Goal: Task Accomplishment & Management: Use online tool/utility

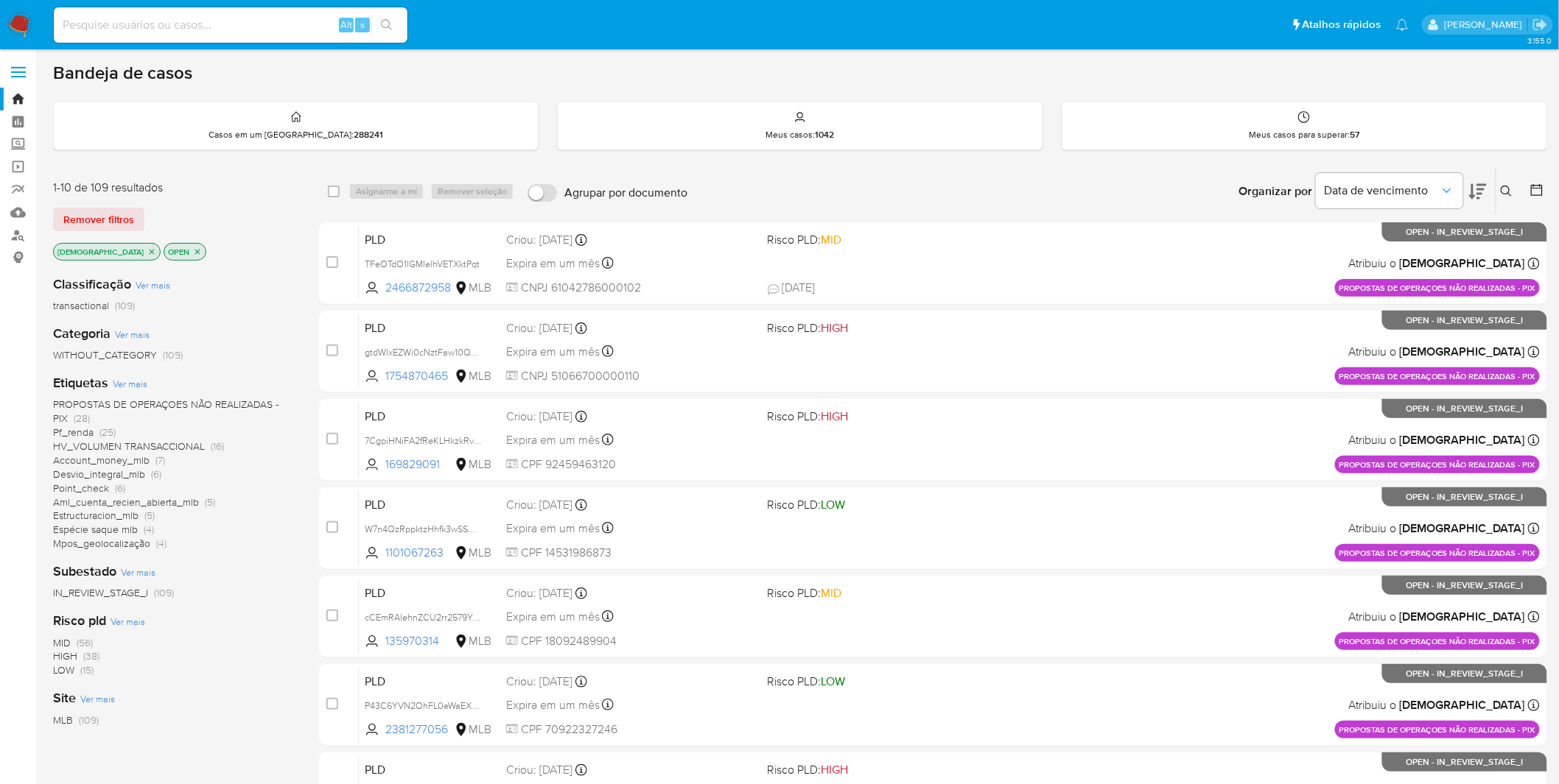
click at [207, 22] on input at bounding box center [230, 24] width 353 height 19
paste input "r3a89zk4KvIfRGM3uD1V3rpO"
type input "r3a89zk4KvIfRGM3uD1V3rpO"
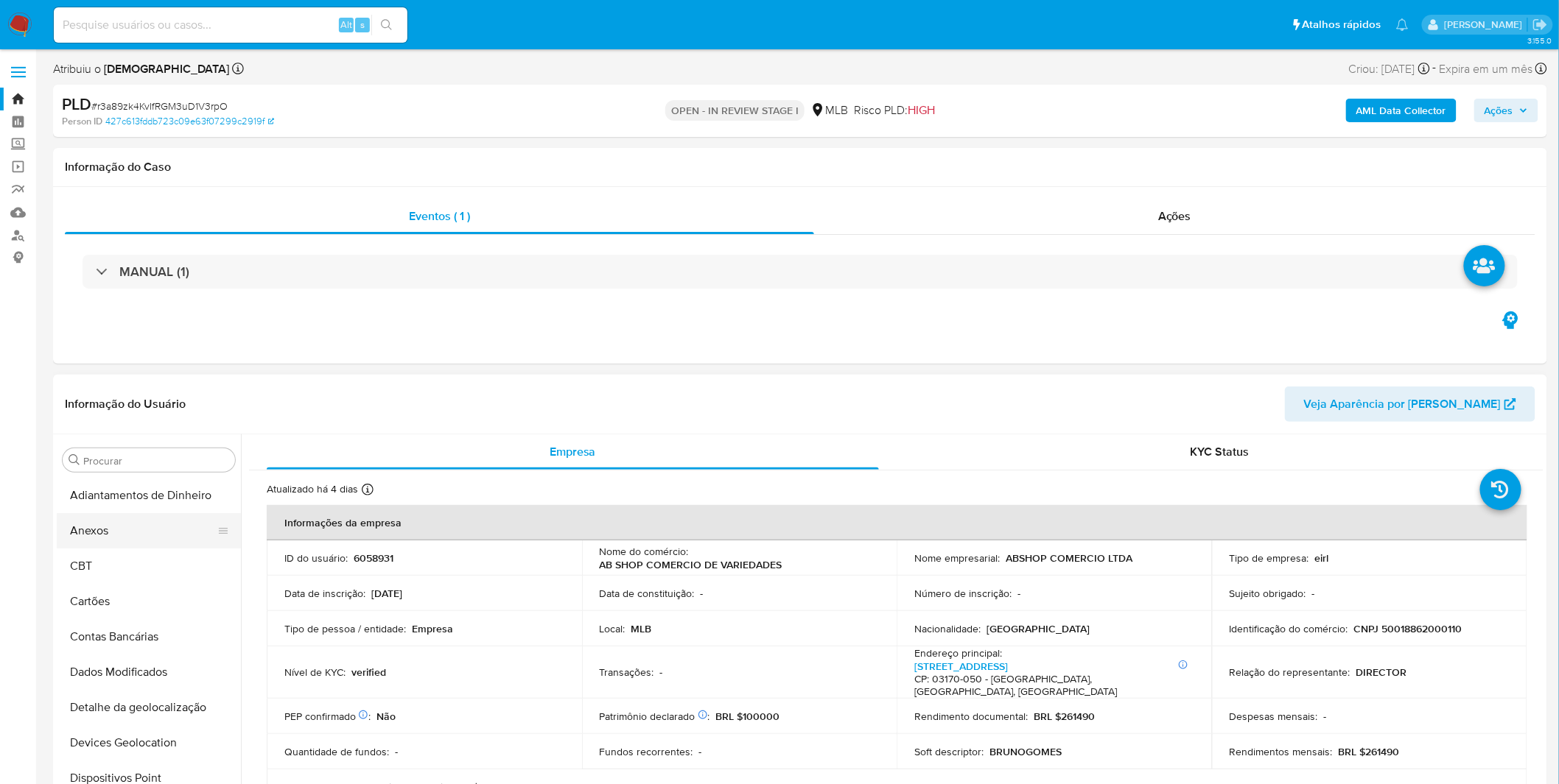
click at [131, 527] on button "Anexos" at bounding box center [142, 530] width 172 height 35
select select "10"
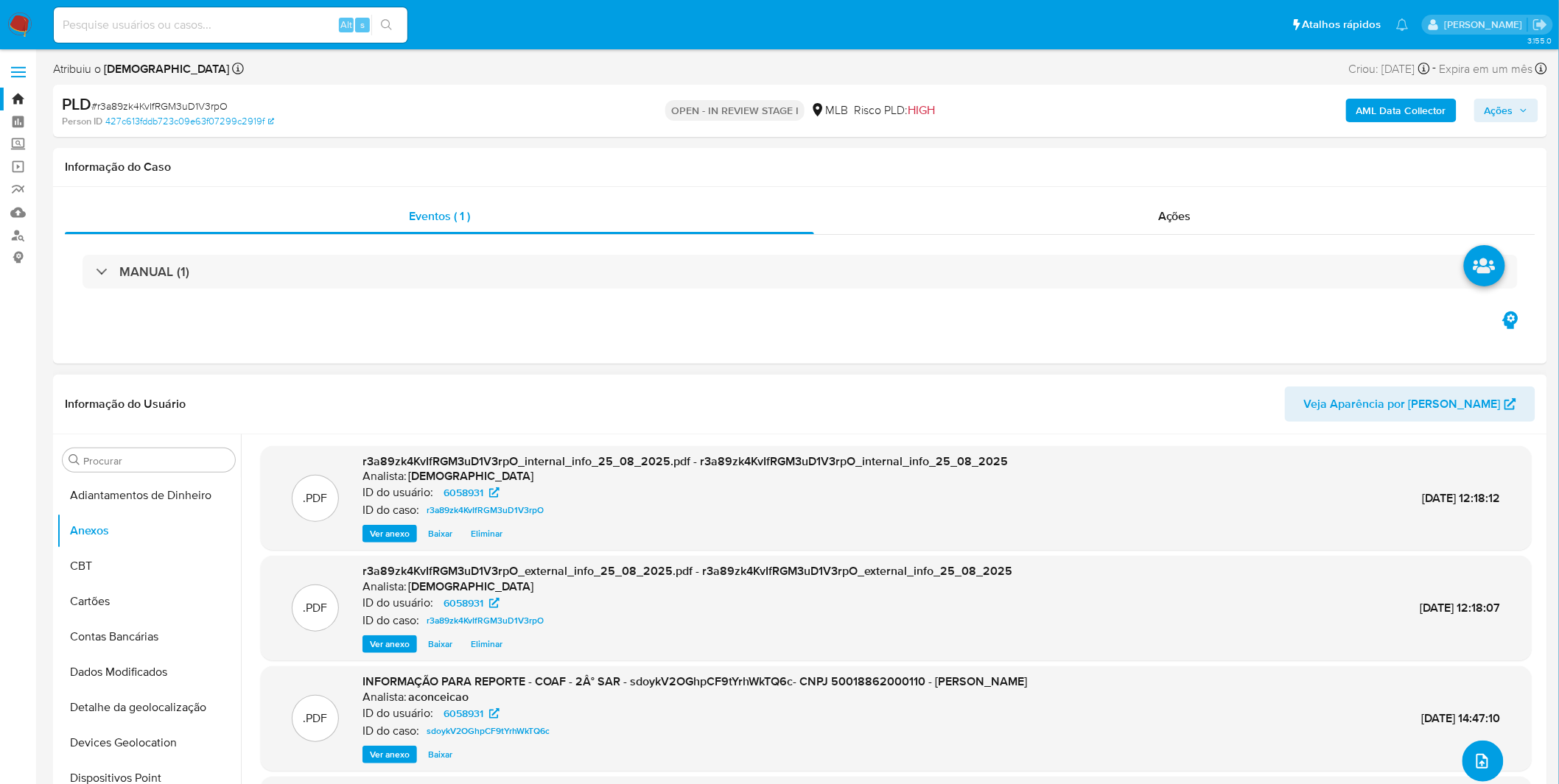
click at [1467, 750] on button "upload-file" at bounding box center [1482, 761] width 42 height 42
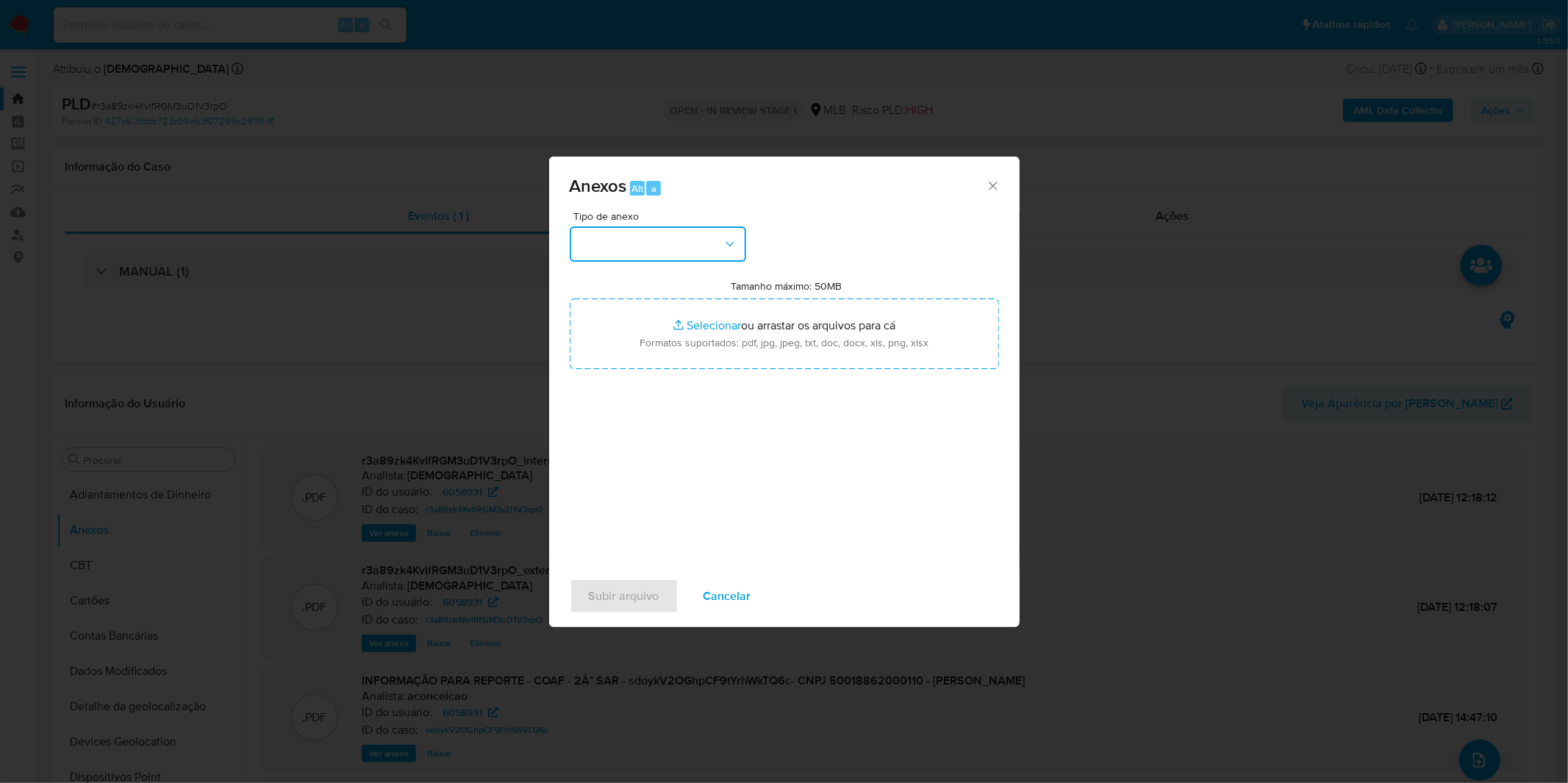
click at [661, 240] on button "button" at bounding box center [657, 244] width 177 height 35
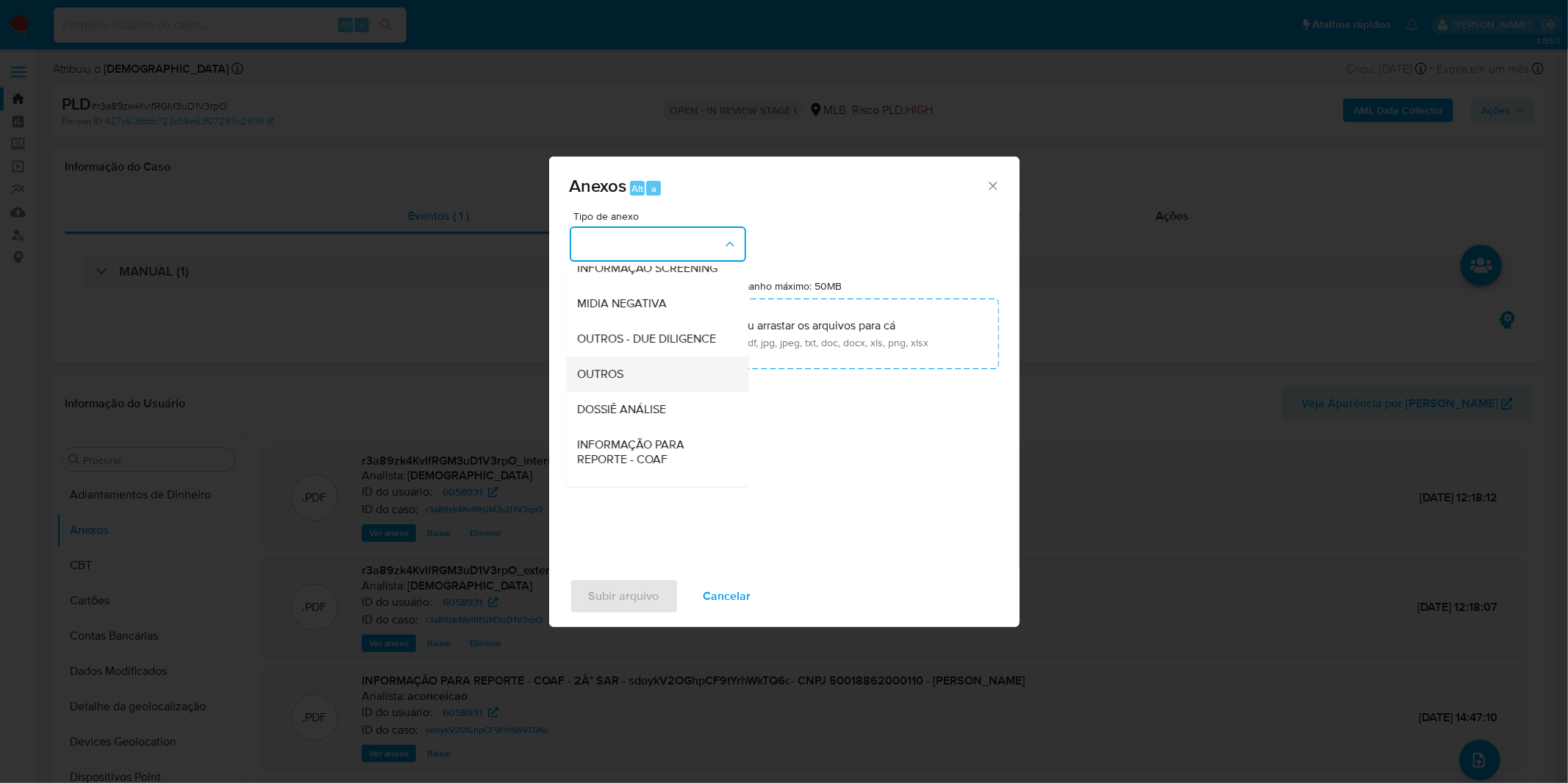
scroll to position [163, 0]
click at [633, 385] on div "OUTROS" at bounding box center [652, 367] width 150 height 35
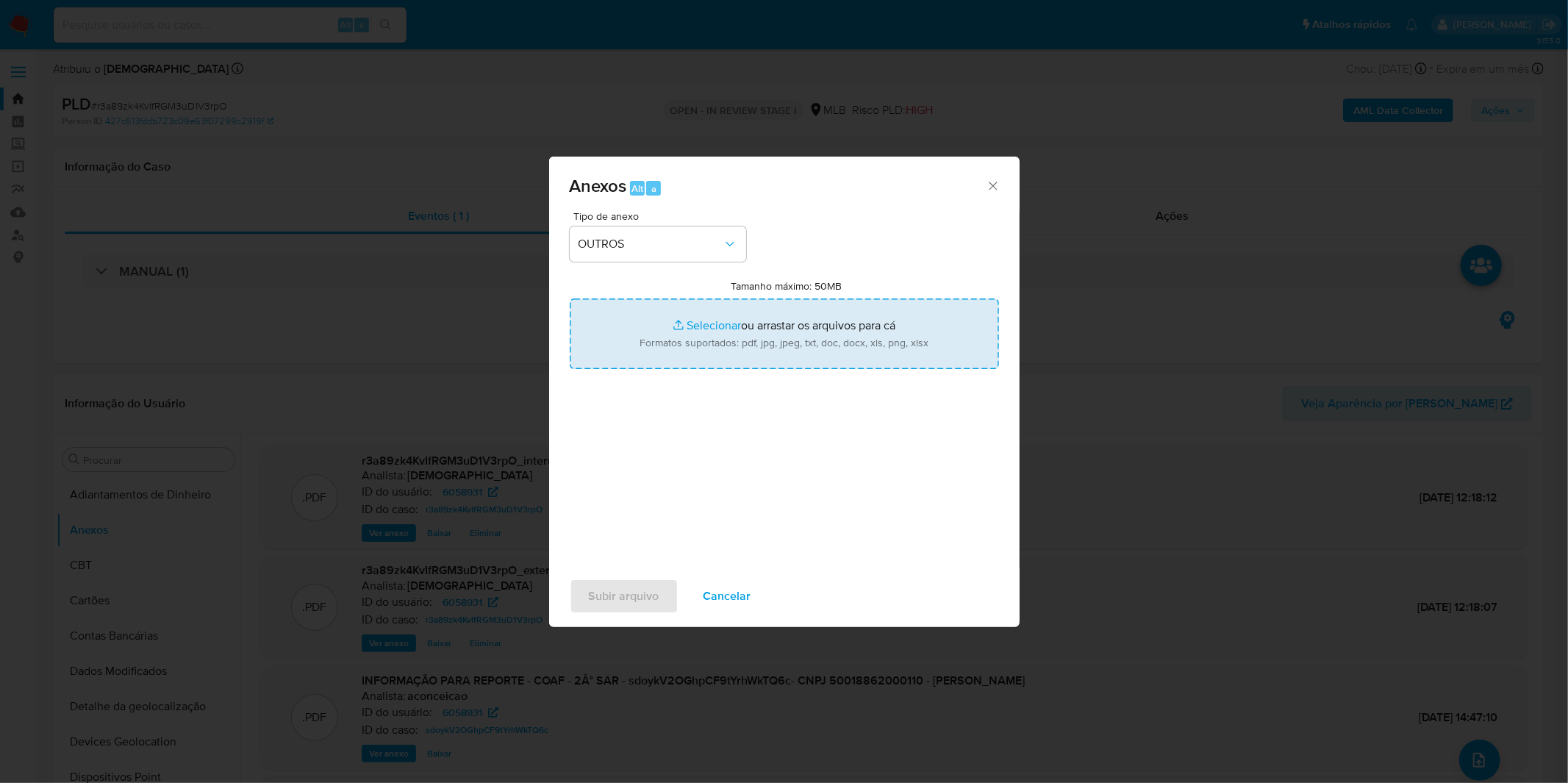
click at [635, 337] on input "Tamanho máximo: 50MB Selecionar arquivos" at bounding box center [784, 333] width 429 height 71
type input "C:\fakepath\DECLINIO SAR - CNPJ 50018862000110 - ABSHOP COMERCIO LTDA.pdf"
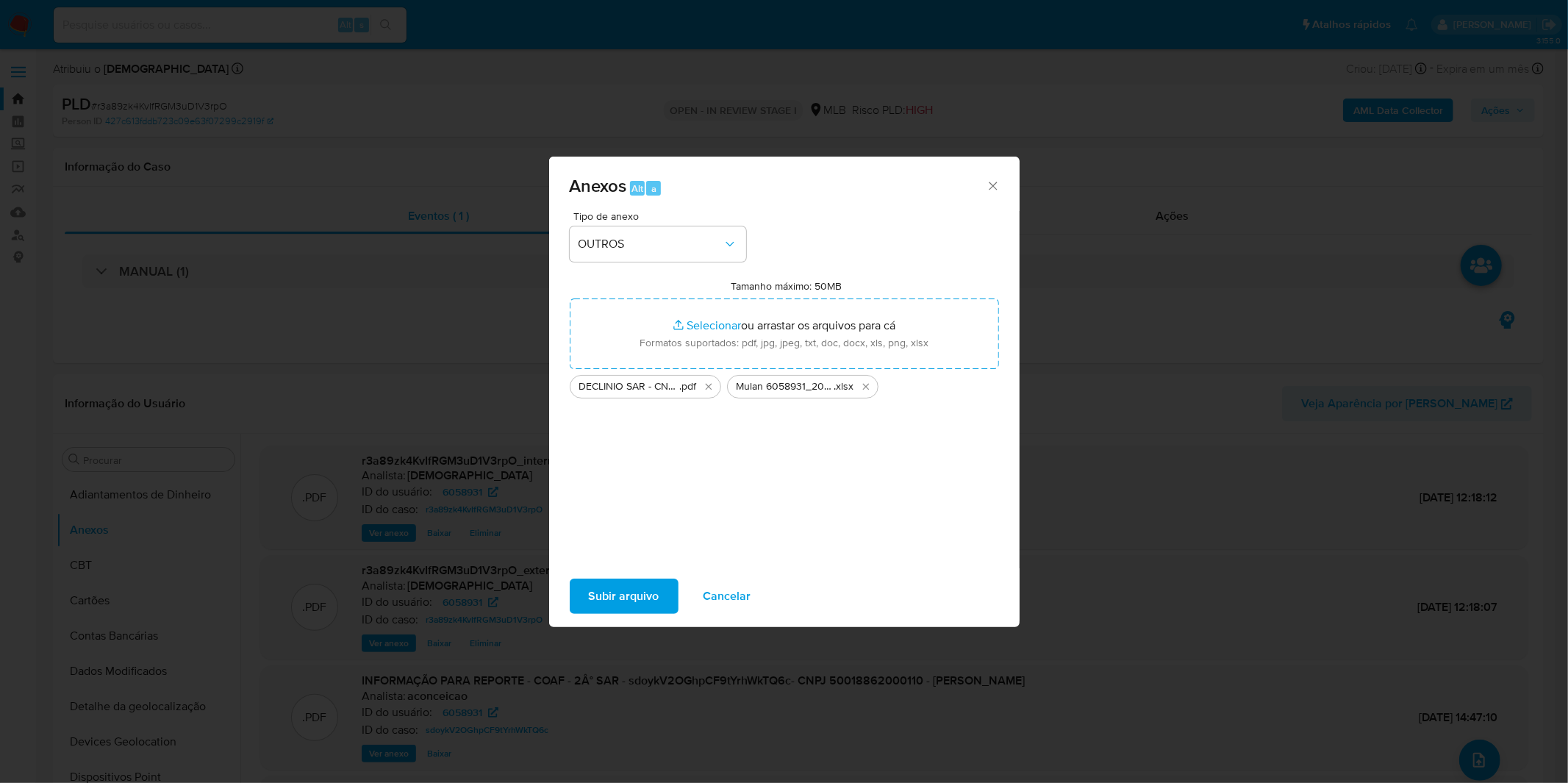
click at [639, 589] on span "Subir arquivo" at bounding box center [624, 596] width 71 height 33
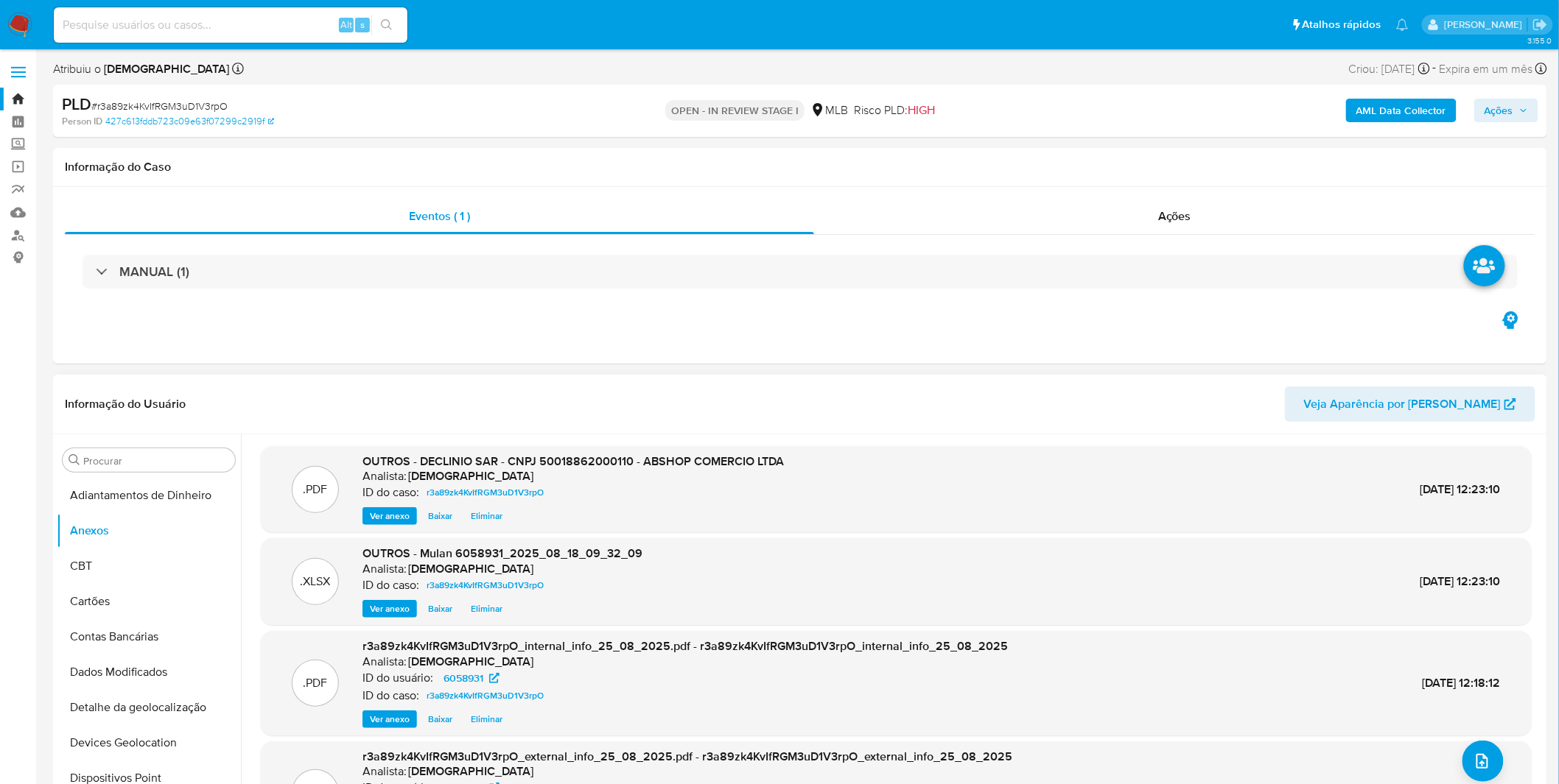
click at [1498, 758] on div ".PDF r3a89zk4KvIfRGM3uD1V3rpO_external_info_25_08_2025.pdf - r3a89zk4KvIfRGM3uD…" at bounding box center [895, 794] width 1256 height 90
click at [1479, 761] on icon "upload-file" at bounding box center [1482, 761] width 18 height 18
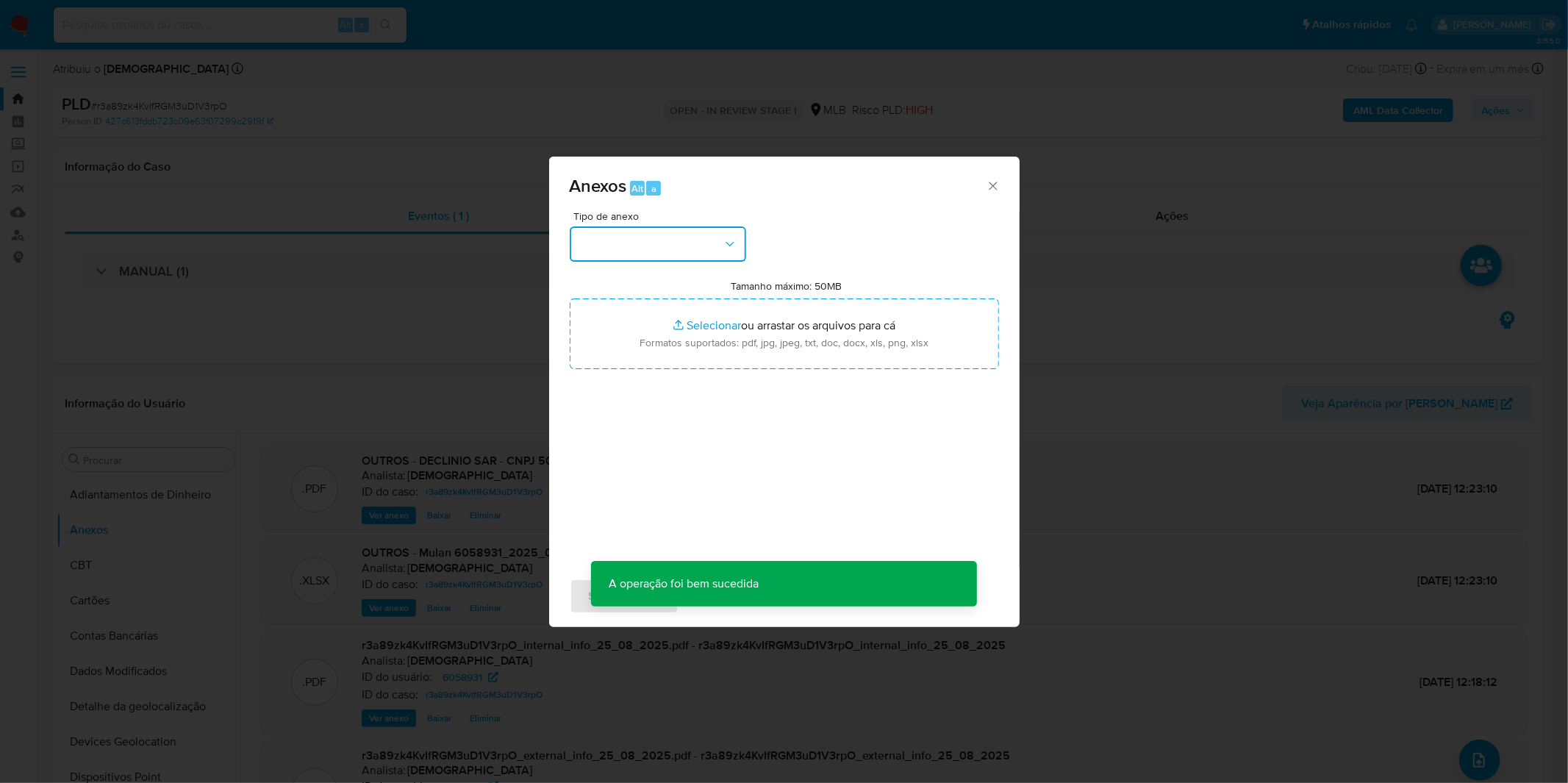
click at [663, 247] on button "button" at bounding box center [657, 244] width 177 height 35
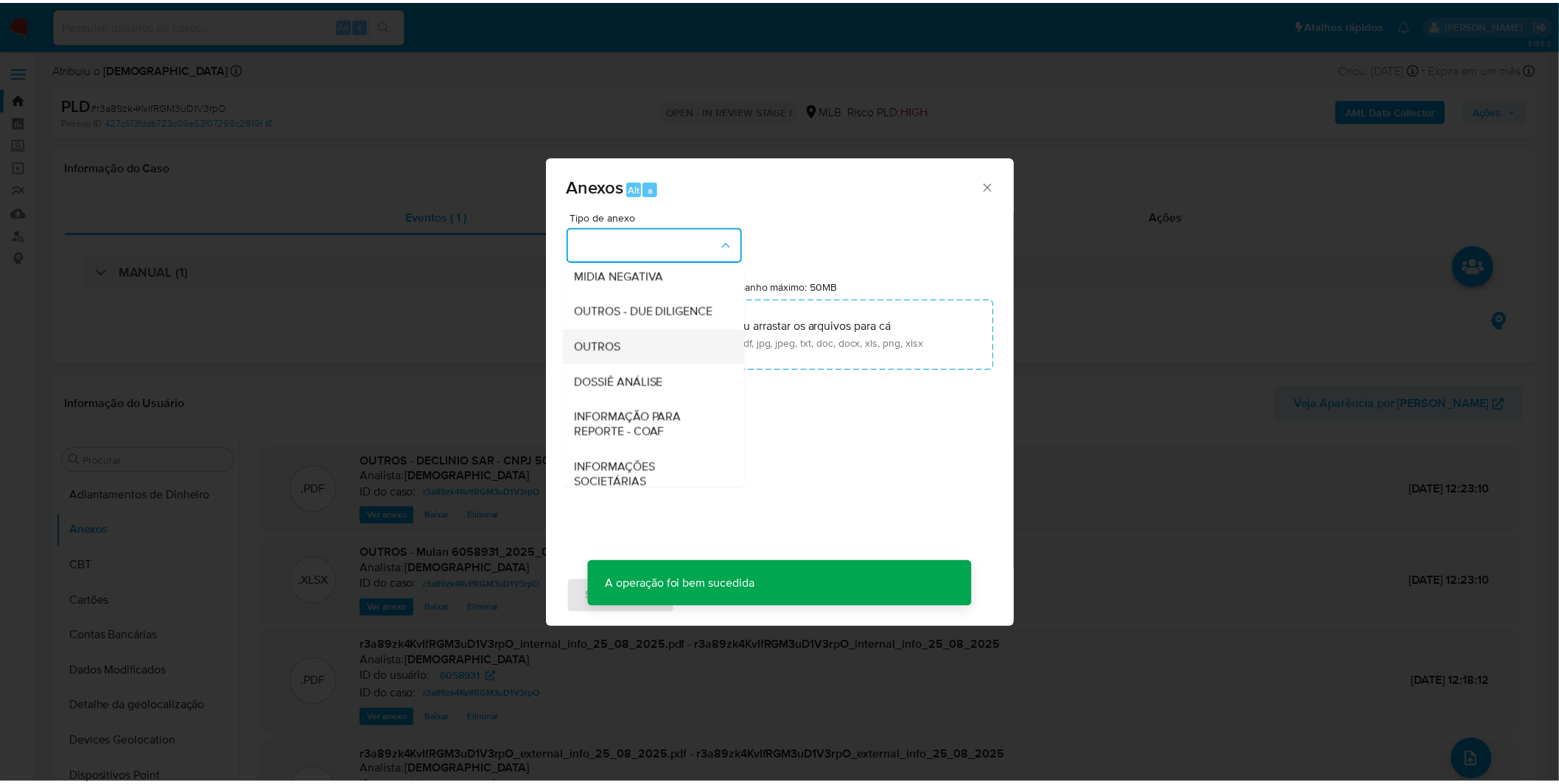
scroll to position [226, 0]
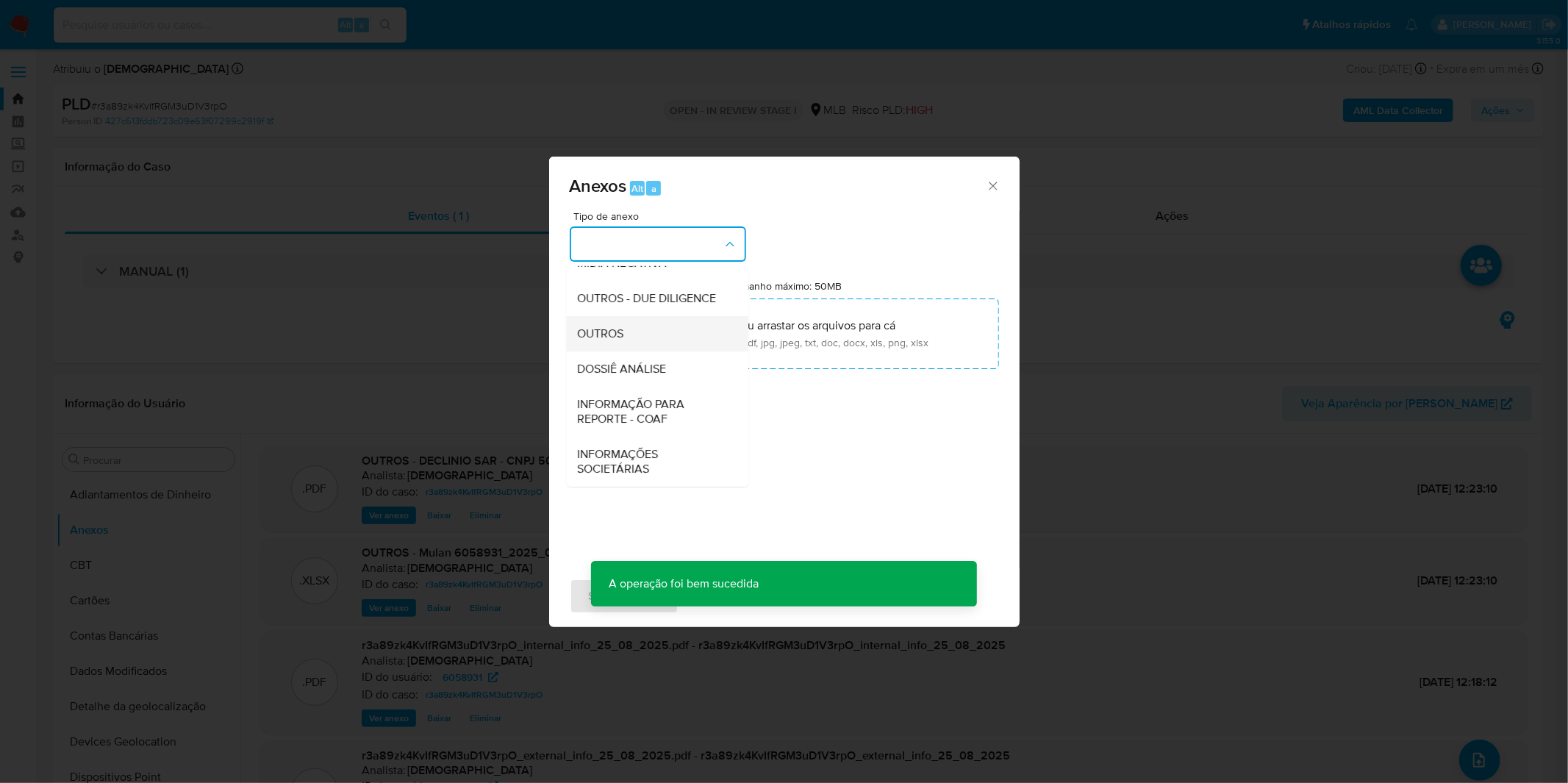
click at [657, 334] on div "OUTROS" at bounding box center [652, 333] width 150 height 35
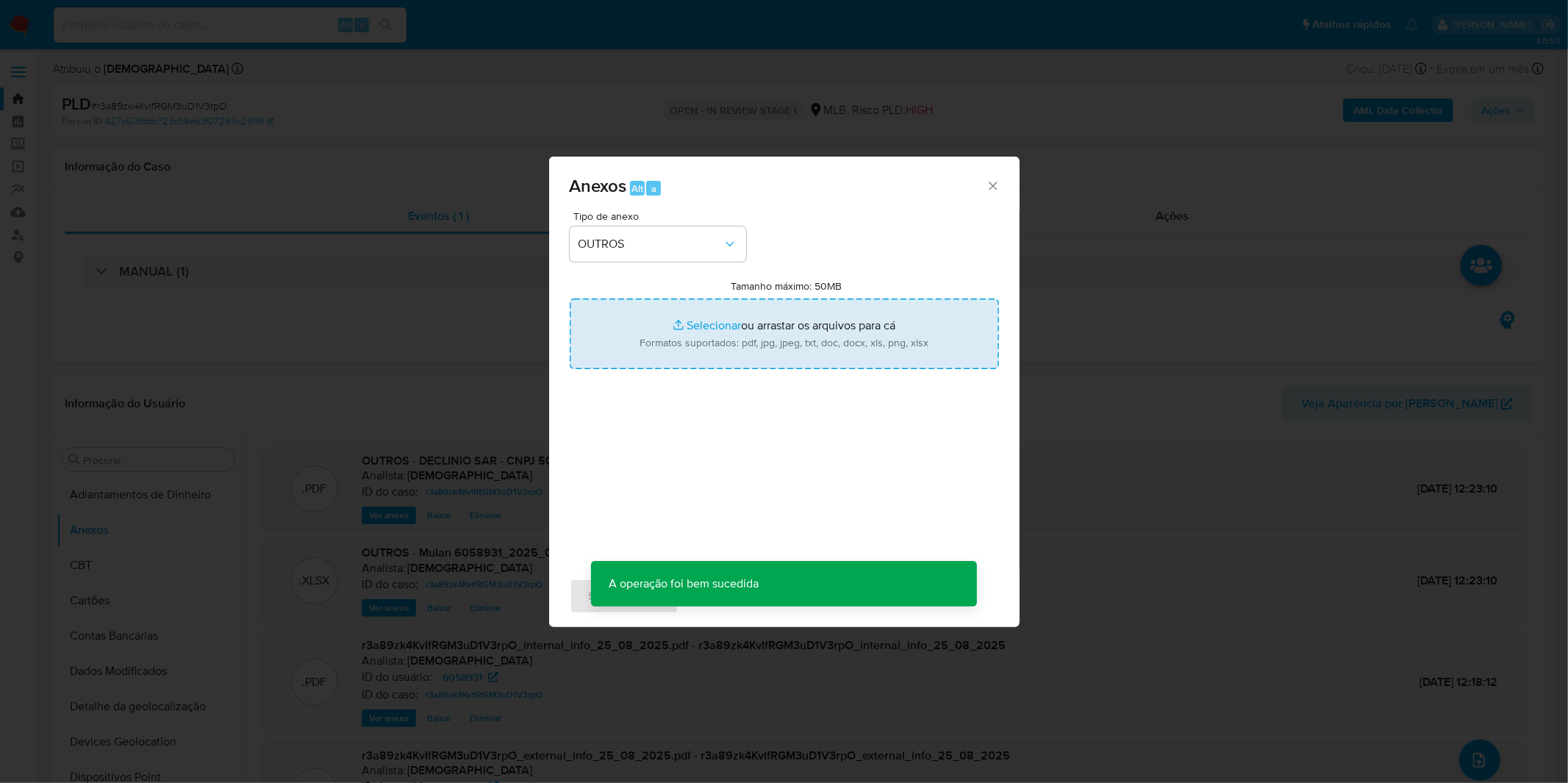
click at [705, 325] on input "Tamanho máximo: 50MB Selecionar arquivos" at bounding box center [784, 333] width 429 height 71
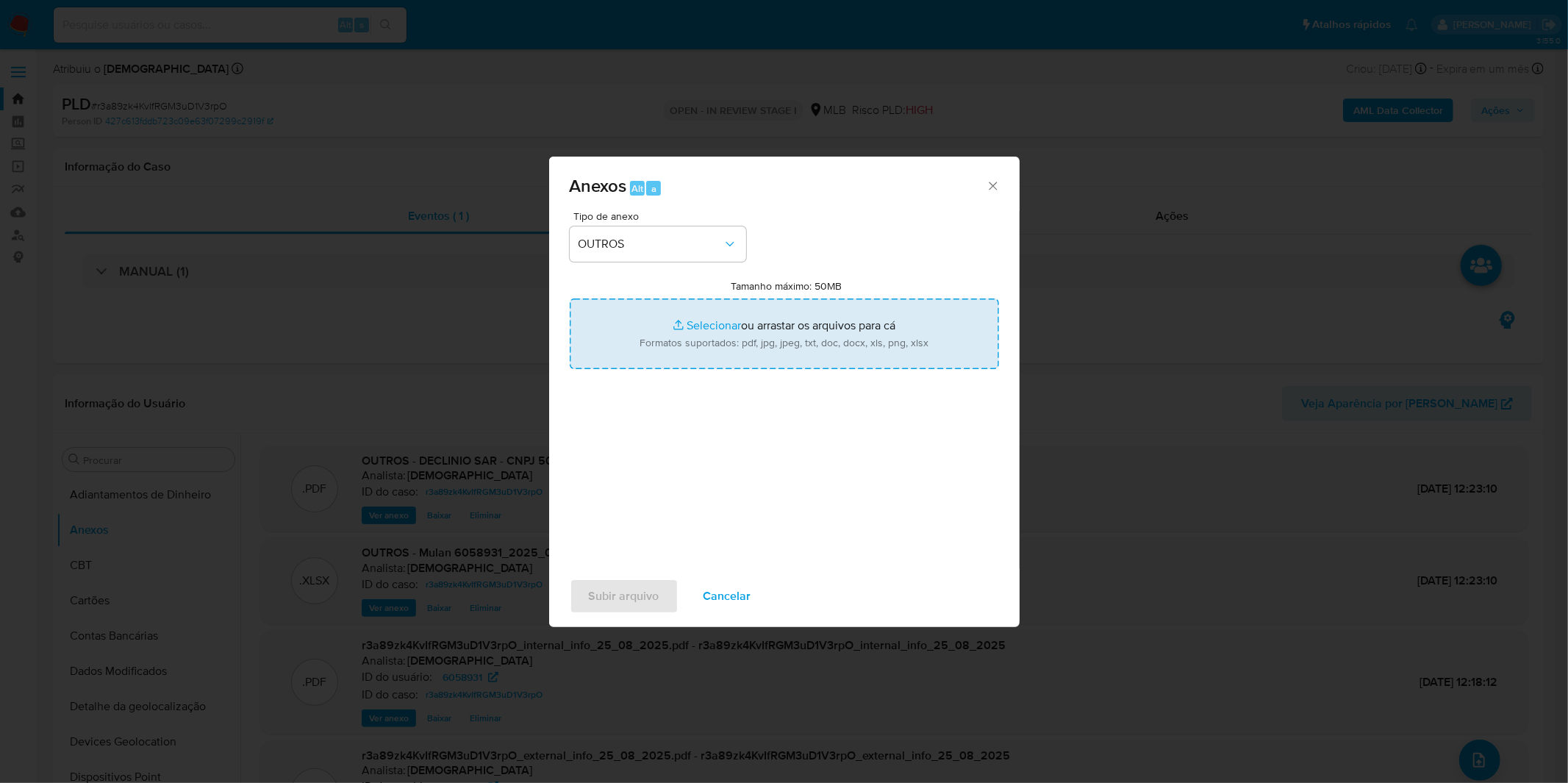
type input "C:\fakepath\DECLINIO SAR - CNPJ 50818542000144 - ROYALTY OFICIAL LTDA.pdf"
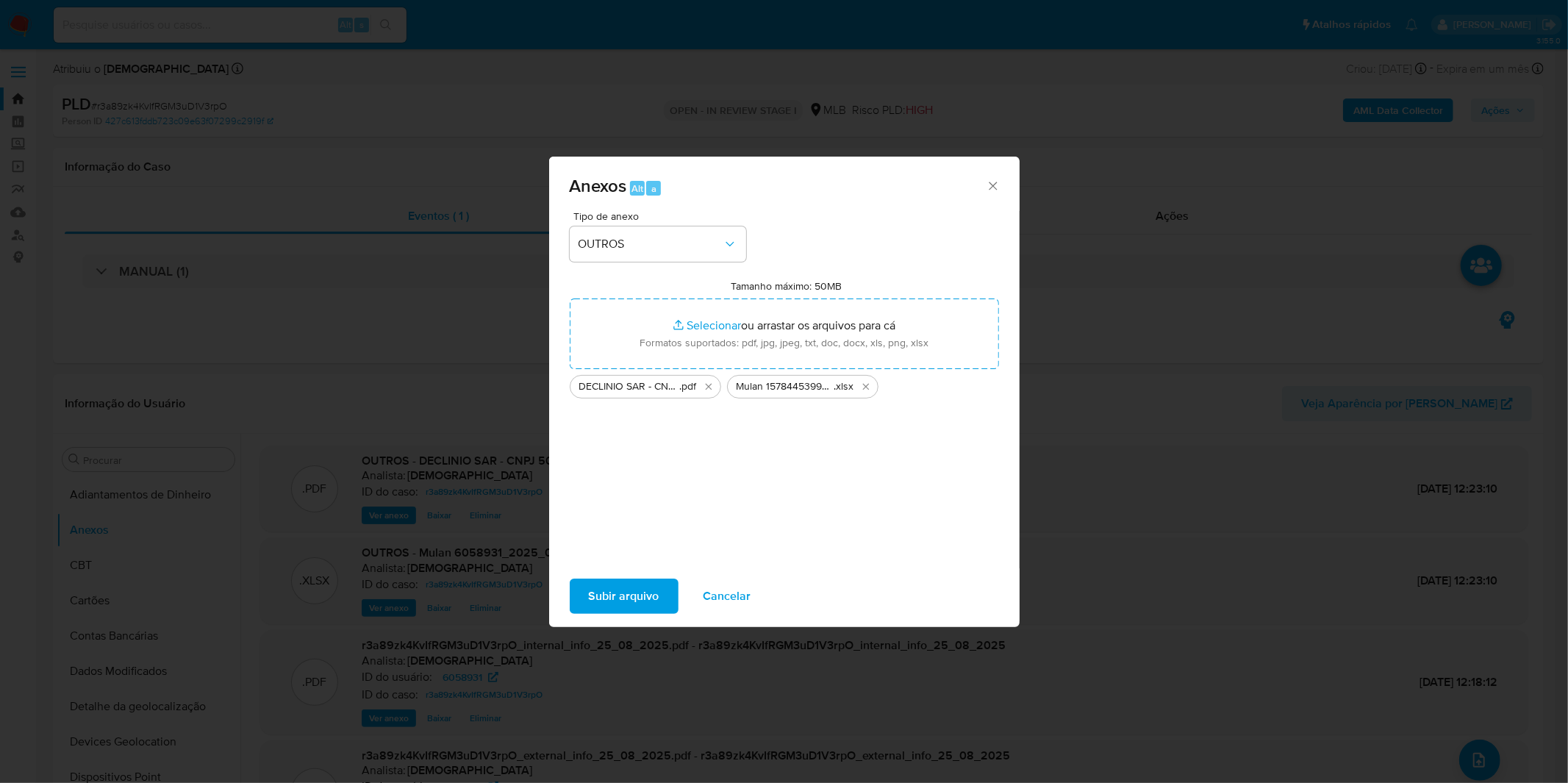
click at [591, 596] on span "Subir arquivo" at bounding box center [624, 596] width 71 height 33
click at [724, 590] on span "Cancelar" at bounding box center [727, 596] width 48 height 33
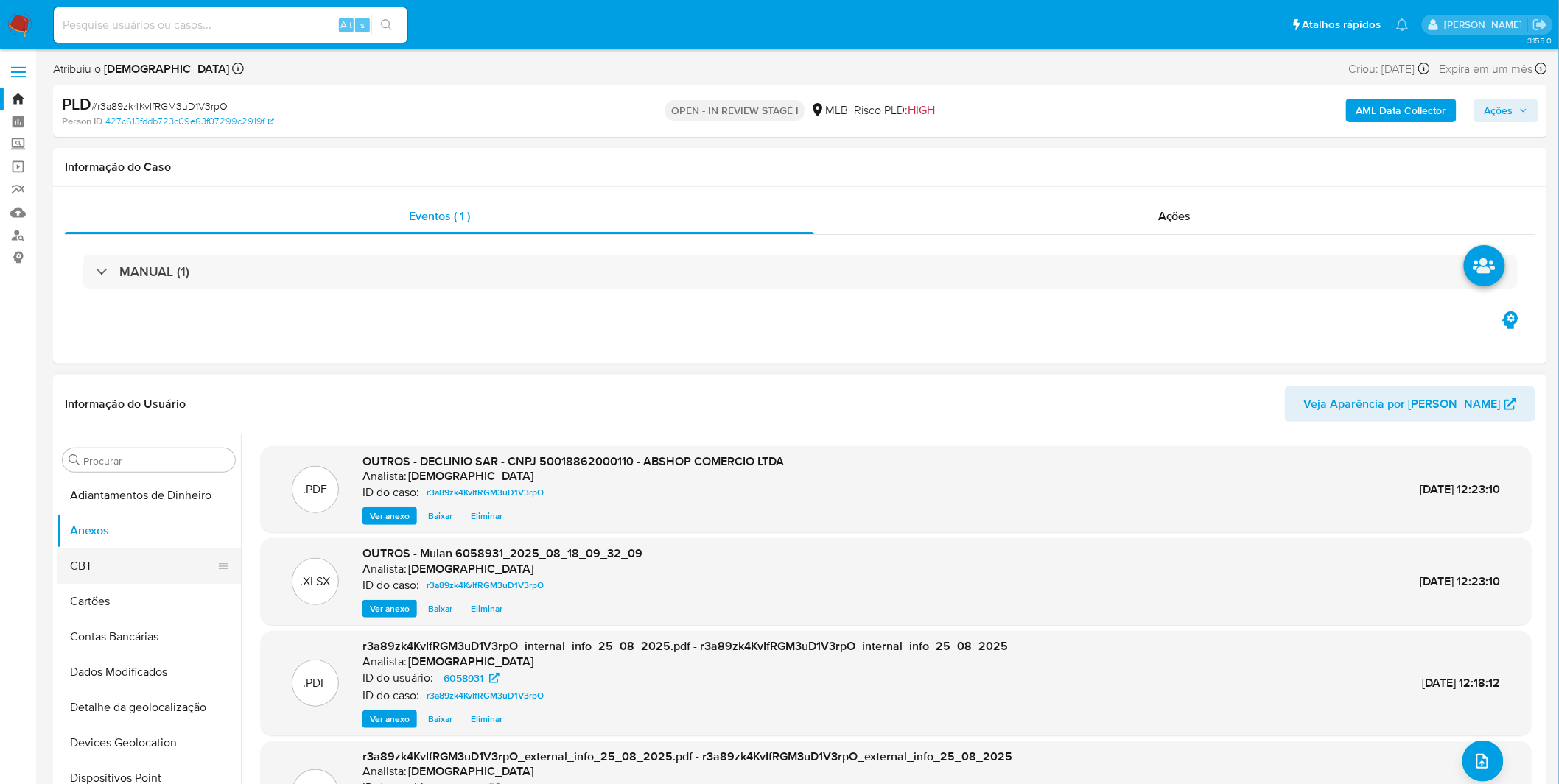
click at [103, 571] on button "CBT" at bounding box center [142, 565] width 172 height 35
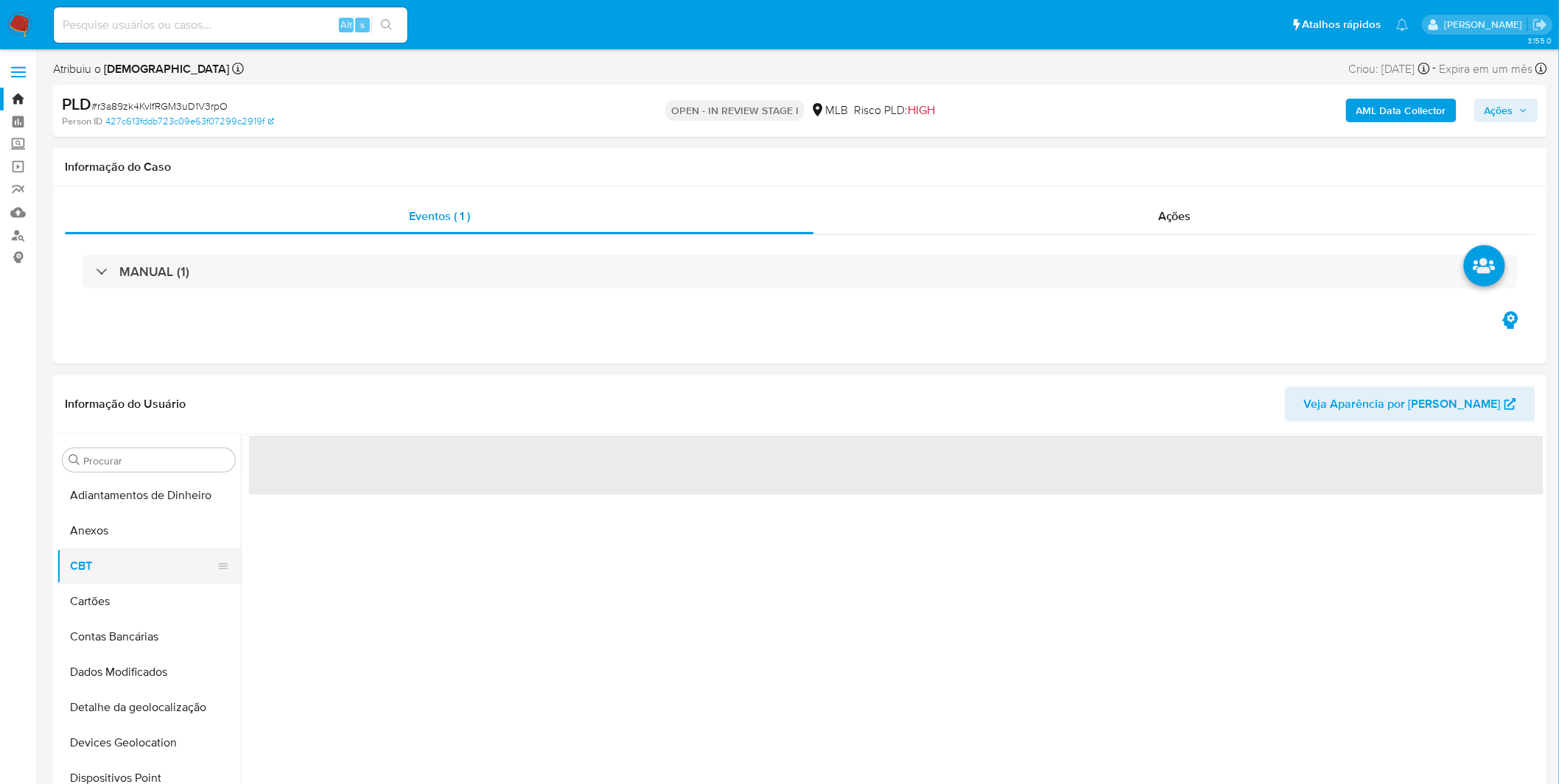
click at [103, 571] on button "CBT" at bounding box center [142, 565] width 172 height 35
click at [114, 555] on button "CBT" at bounding box center [142, 565] width 172 height 35
click at [119, 547] on button "Anexos" at bounding box center [142, 530] width 172 height 35
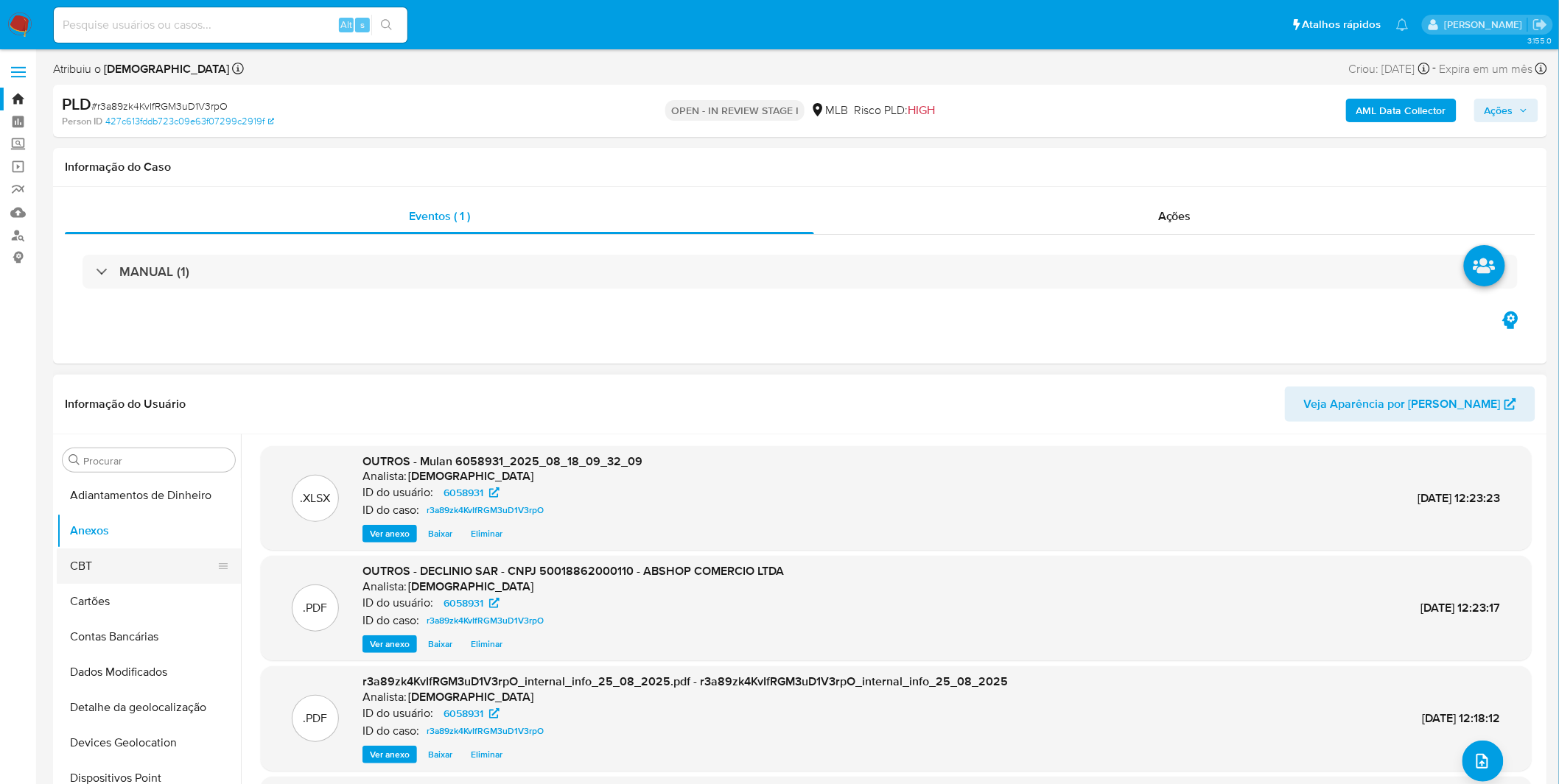
click at [118, 569] on button "CBT" at bounding box center [142, 565] width 172 height 35
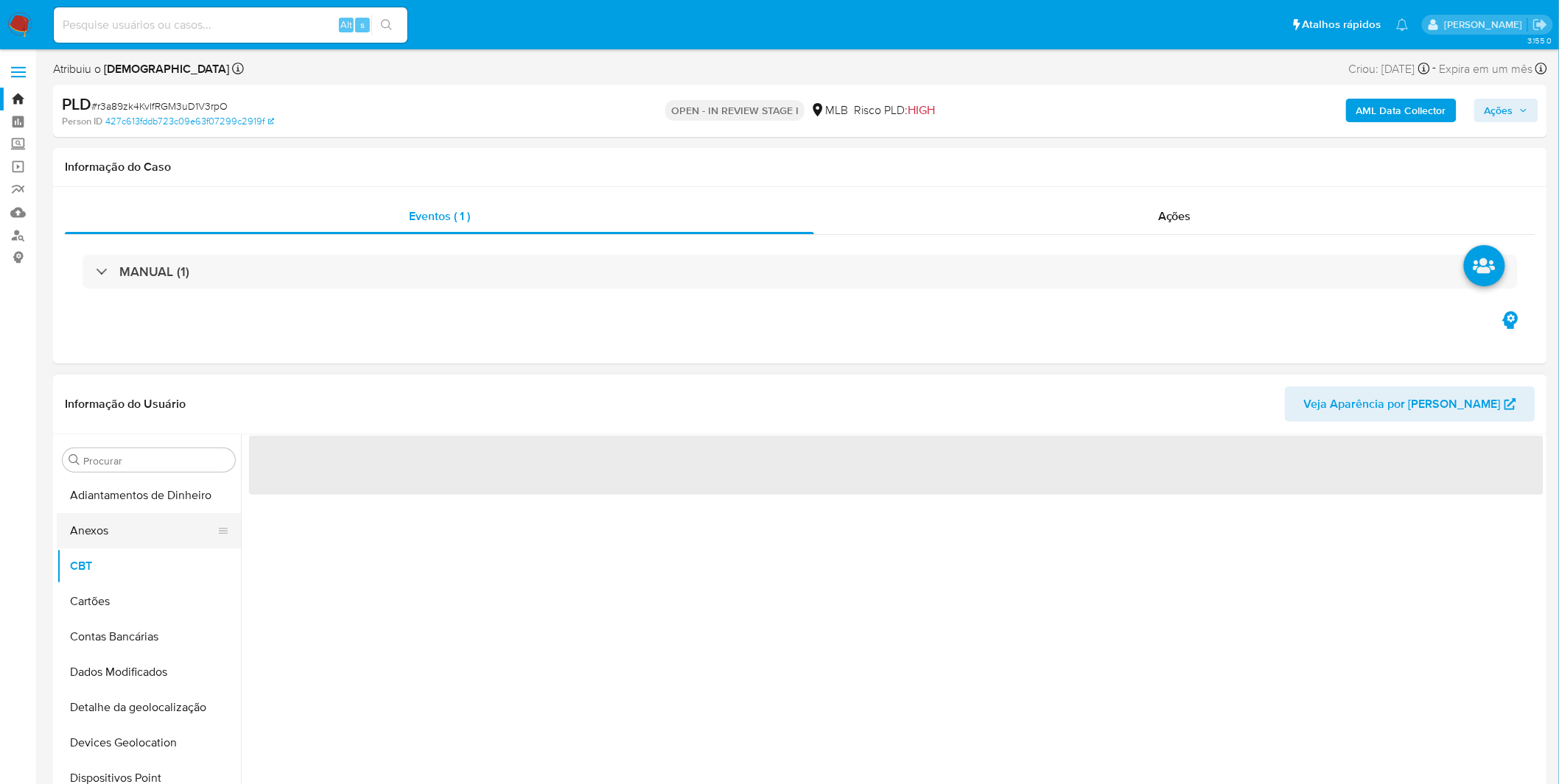
click at [124, 534] on button "Anexos" at bounding box center [142, 530] width 172 height 35
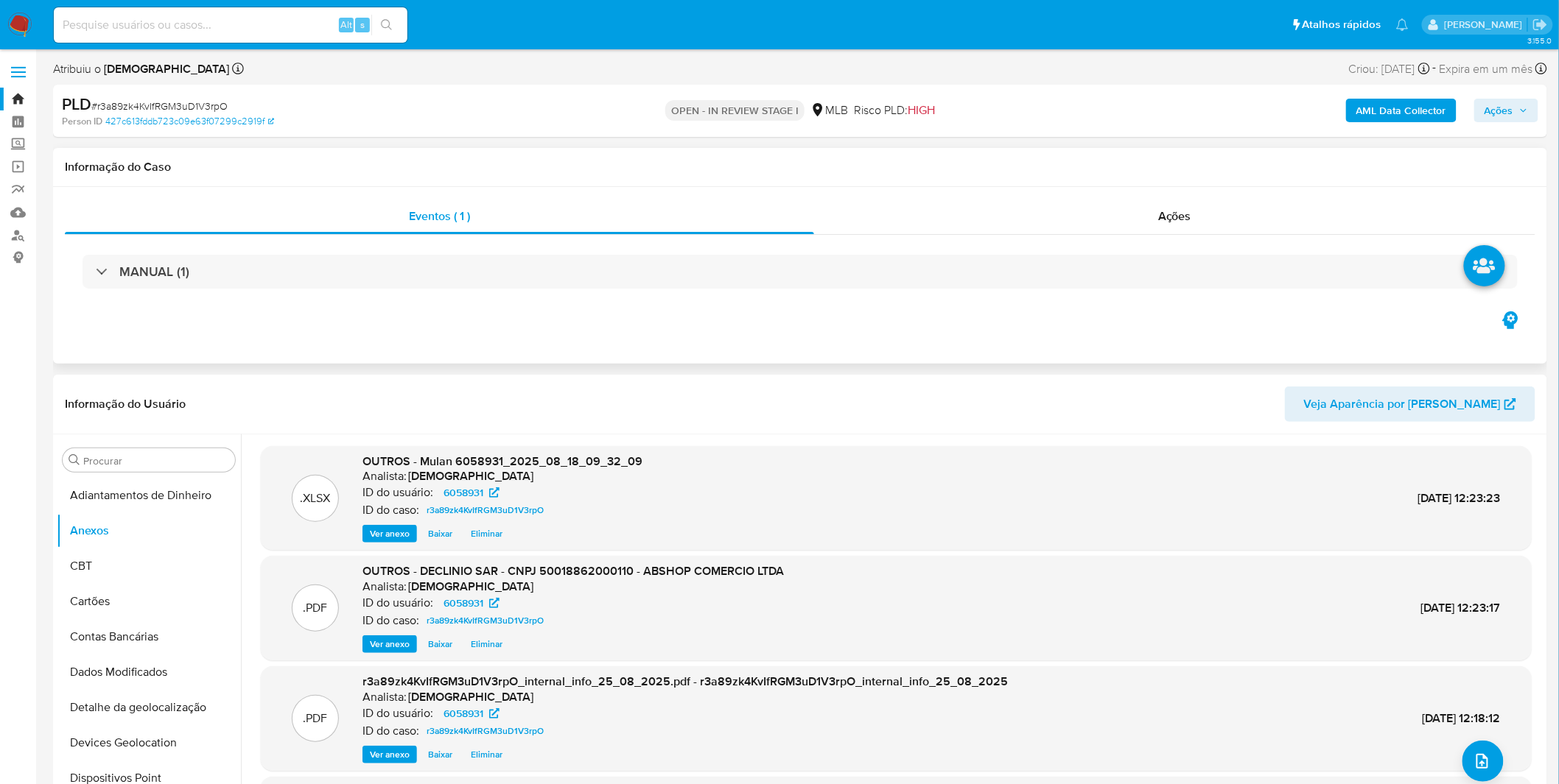
click at [427, 335] on div "Eventos ( 1 ) Ações MANUAL (1)" at bounding box center [800, 275] width 1494 height 177
click at [17, 28] on img at bounding box center [20, 24] width 25 height 25
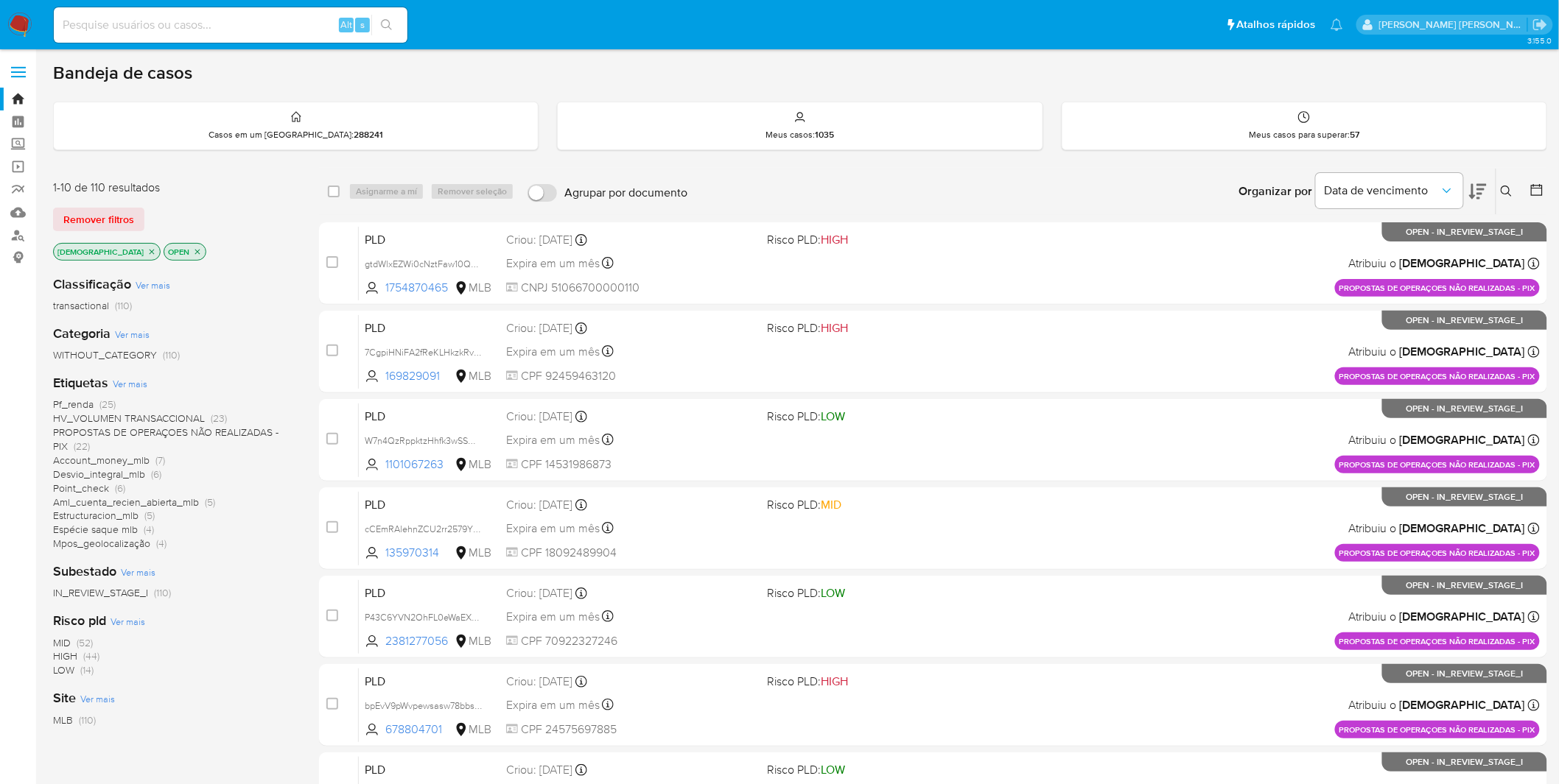
click at [153, 23] on input at bounding box center [230, 24] width 353 height 19
paste input "jQ8HyoZ0TJ3O08bQmnOhN8SN"
type input "jQ8HyoZ0TJ3O08bQmnOhN8SN"
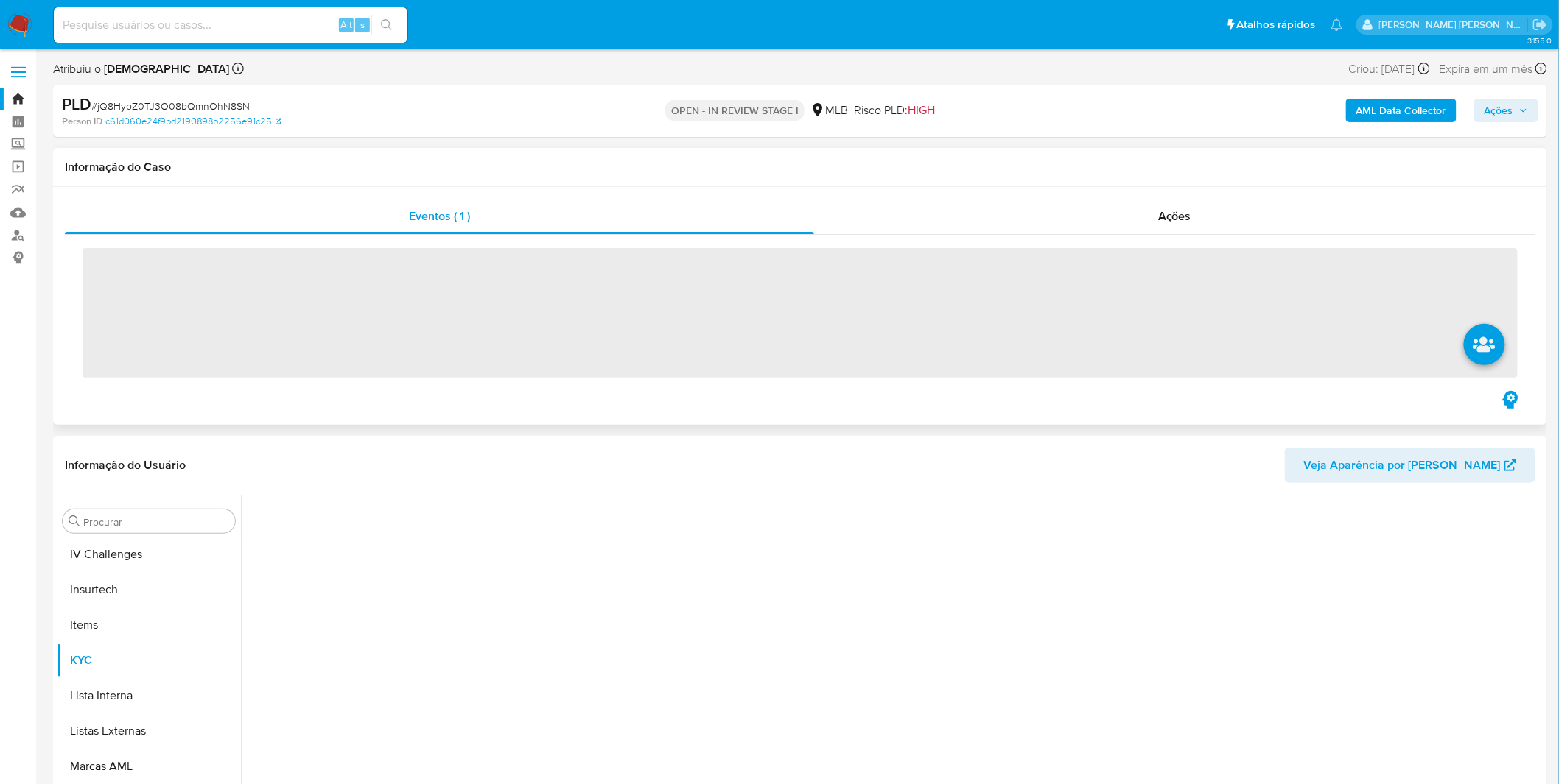
scroll to position [657, 0]
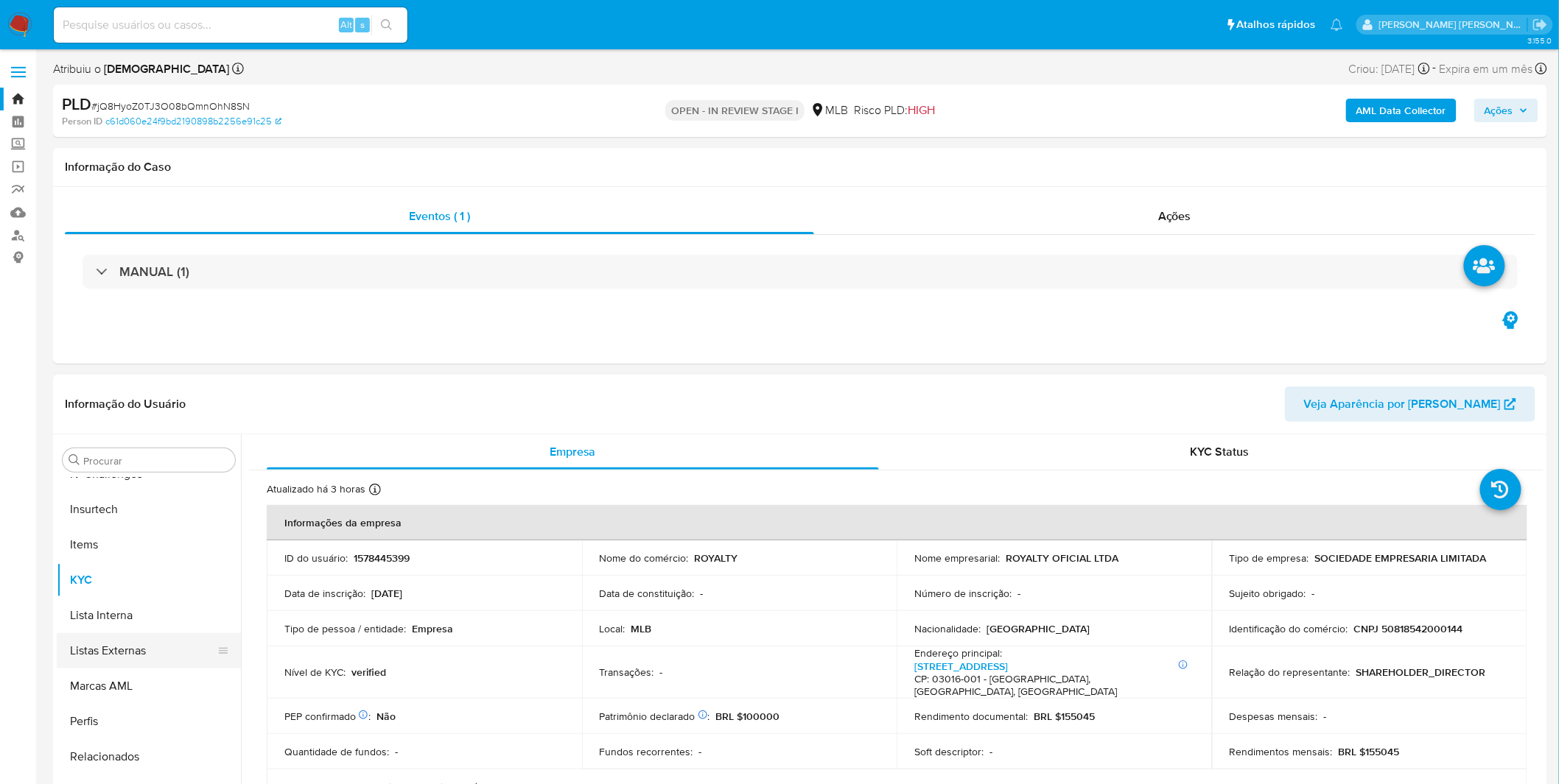
select select "10"
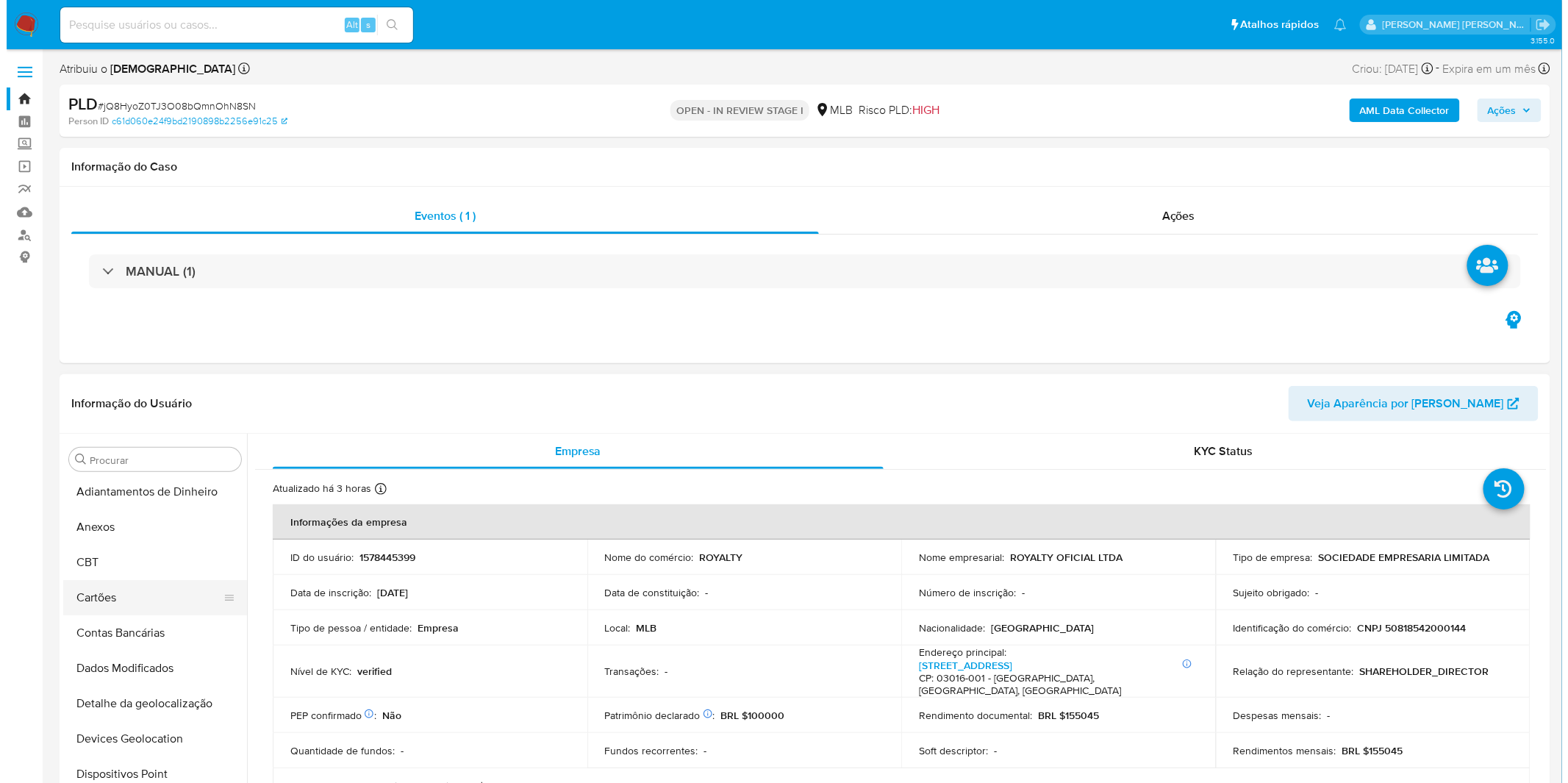
scroll to position [0, 0]
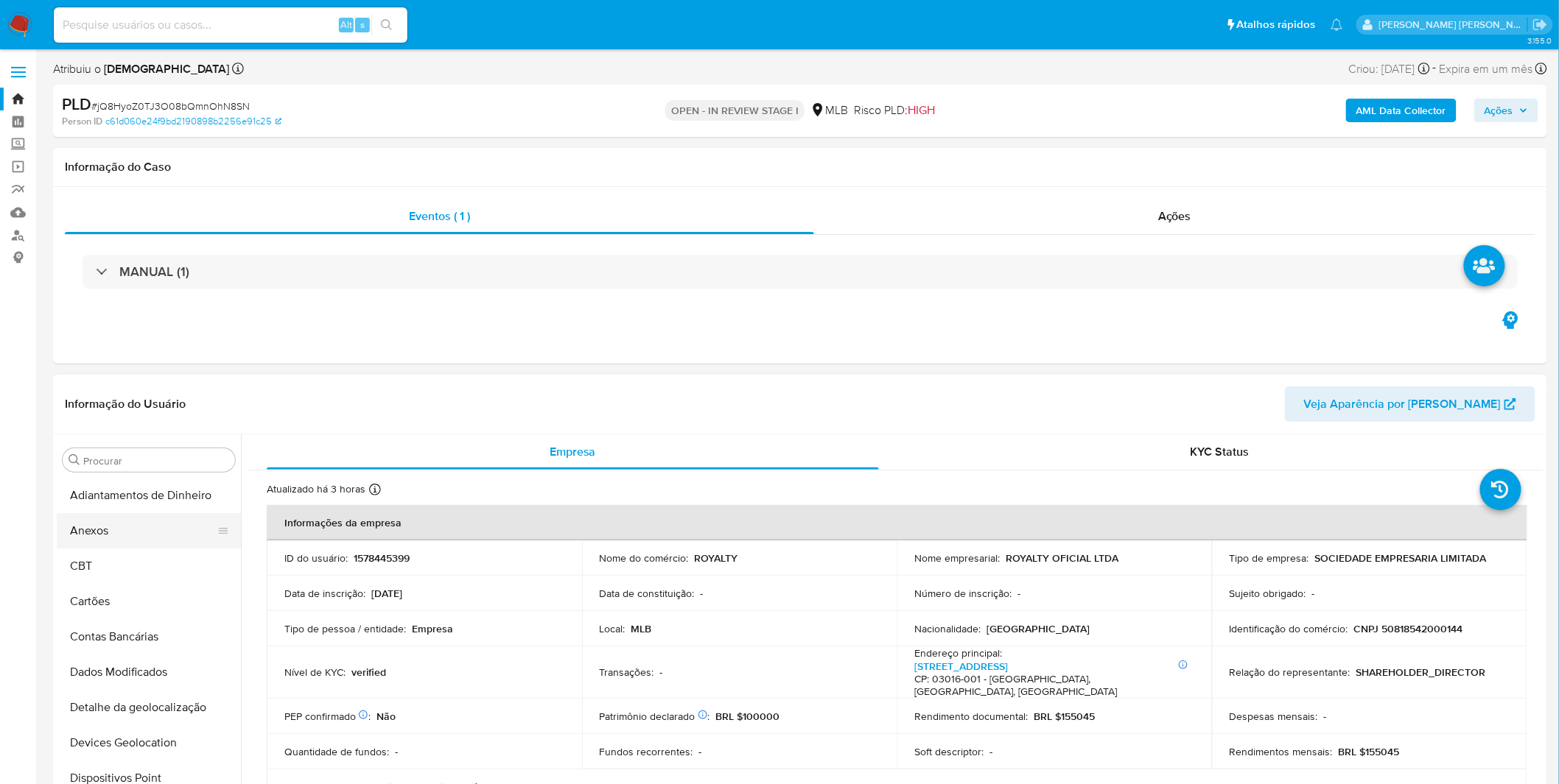
click at [143, 538] on button "Anexos" at bounding box center [142, 530] width 172 height 35
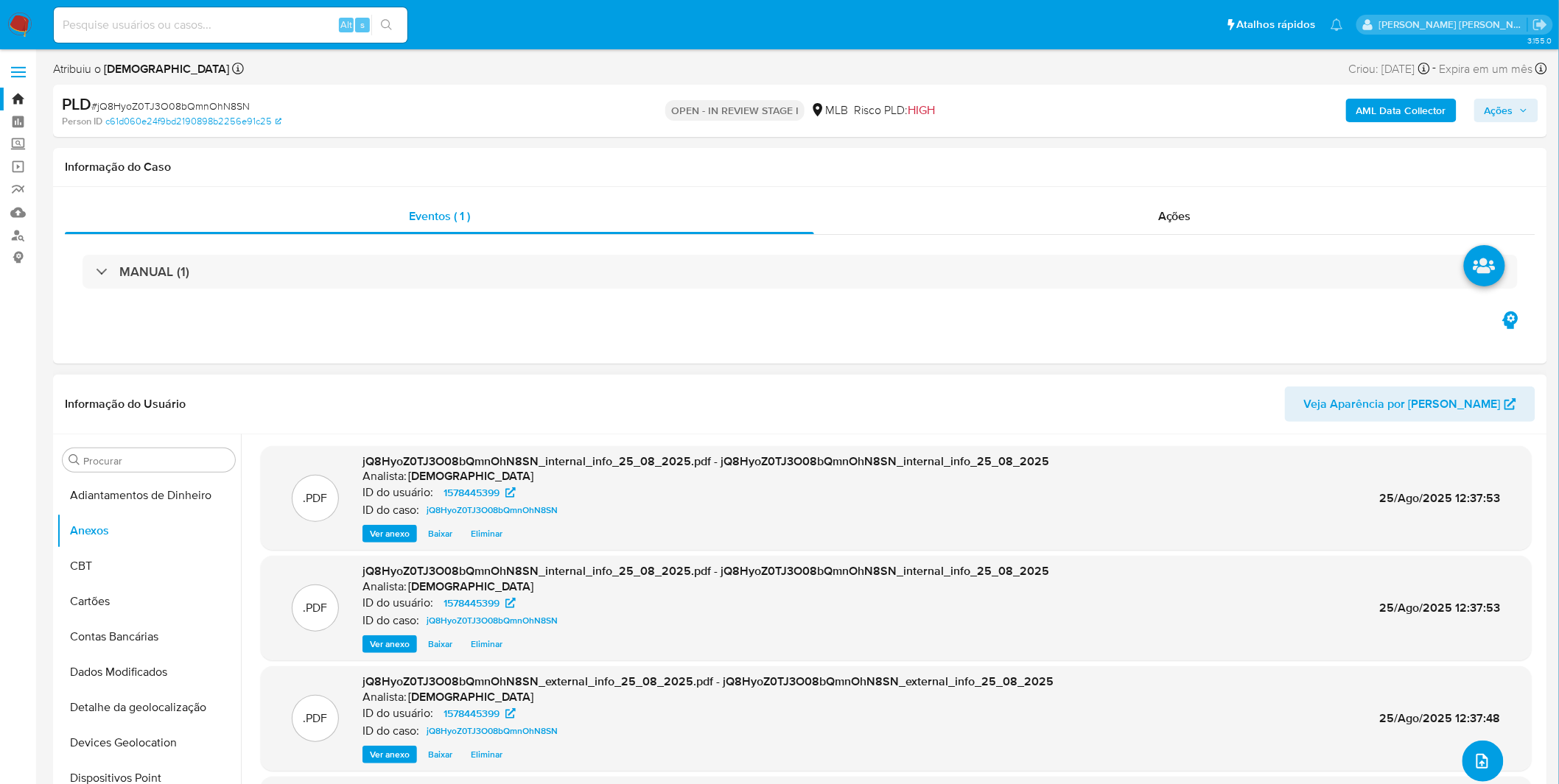
click at [1484, 761] on icon "upload-file" at bounding box center [1482, 761] width 18 height 18
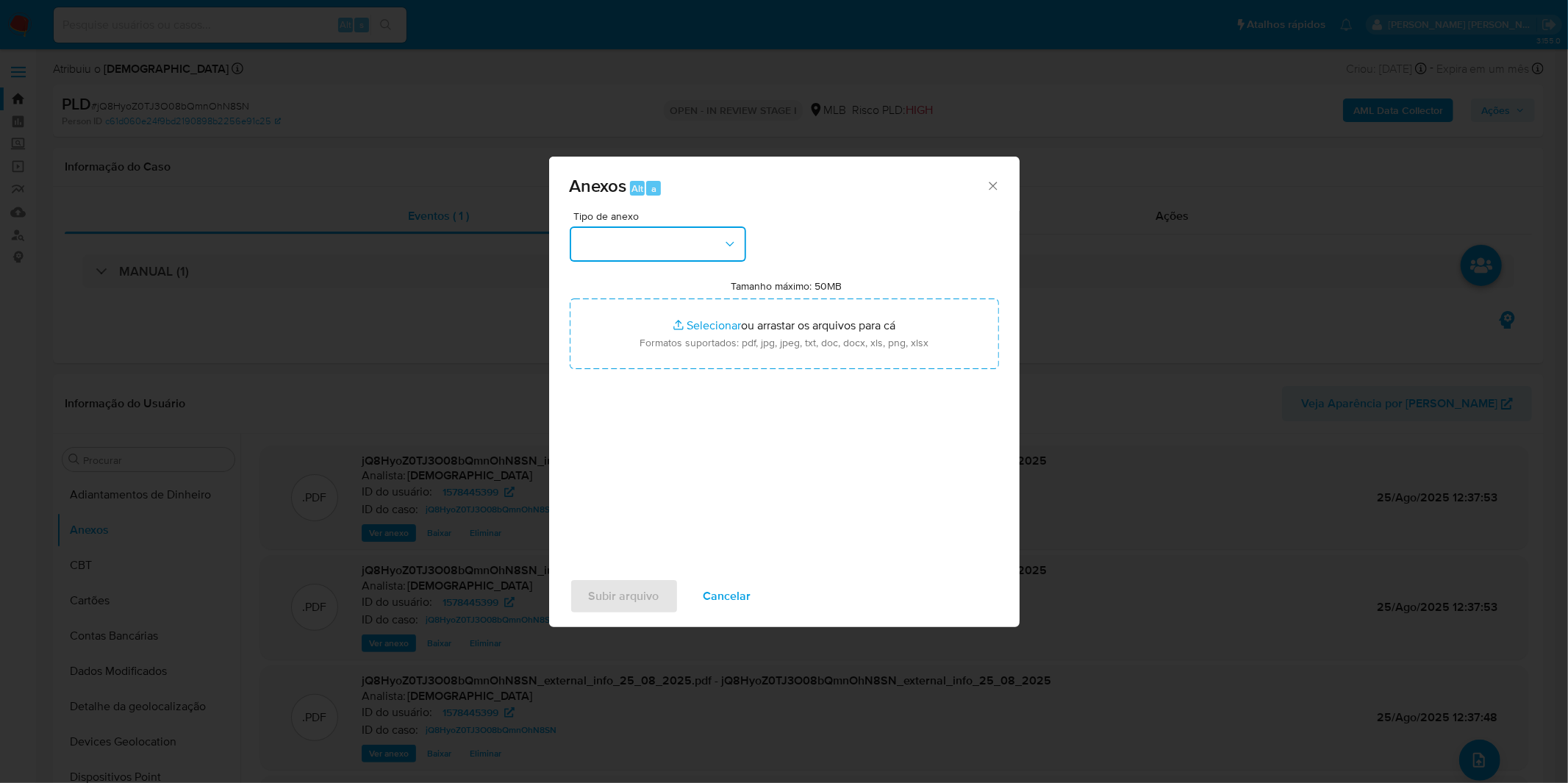
click at [711, 237] on button "button" at bounding box center [657, 244] width 177 height 35
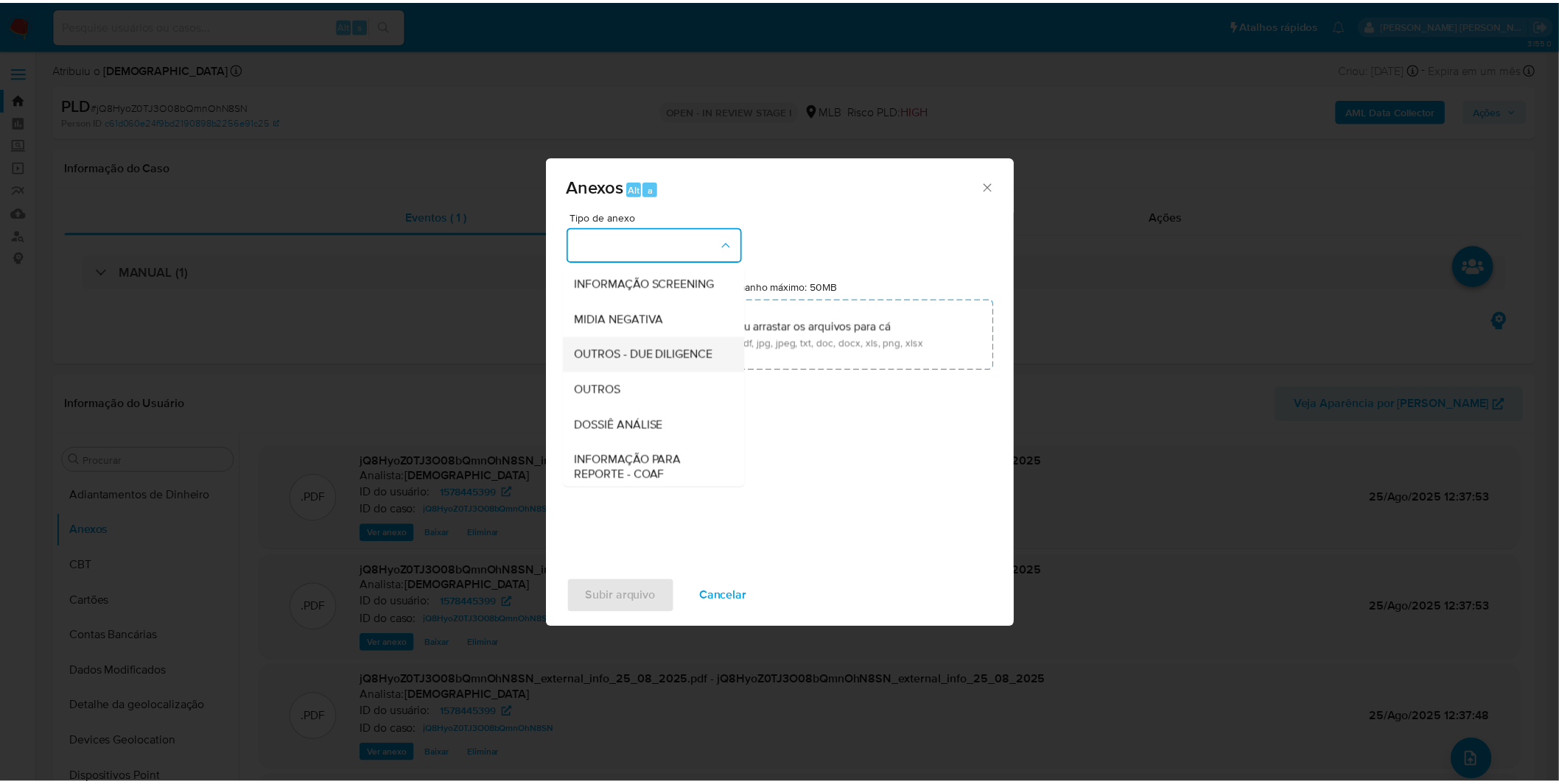
scroll to position [226, 0]
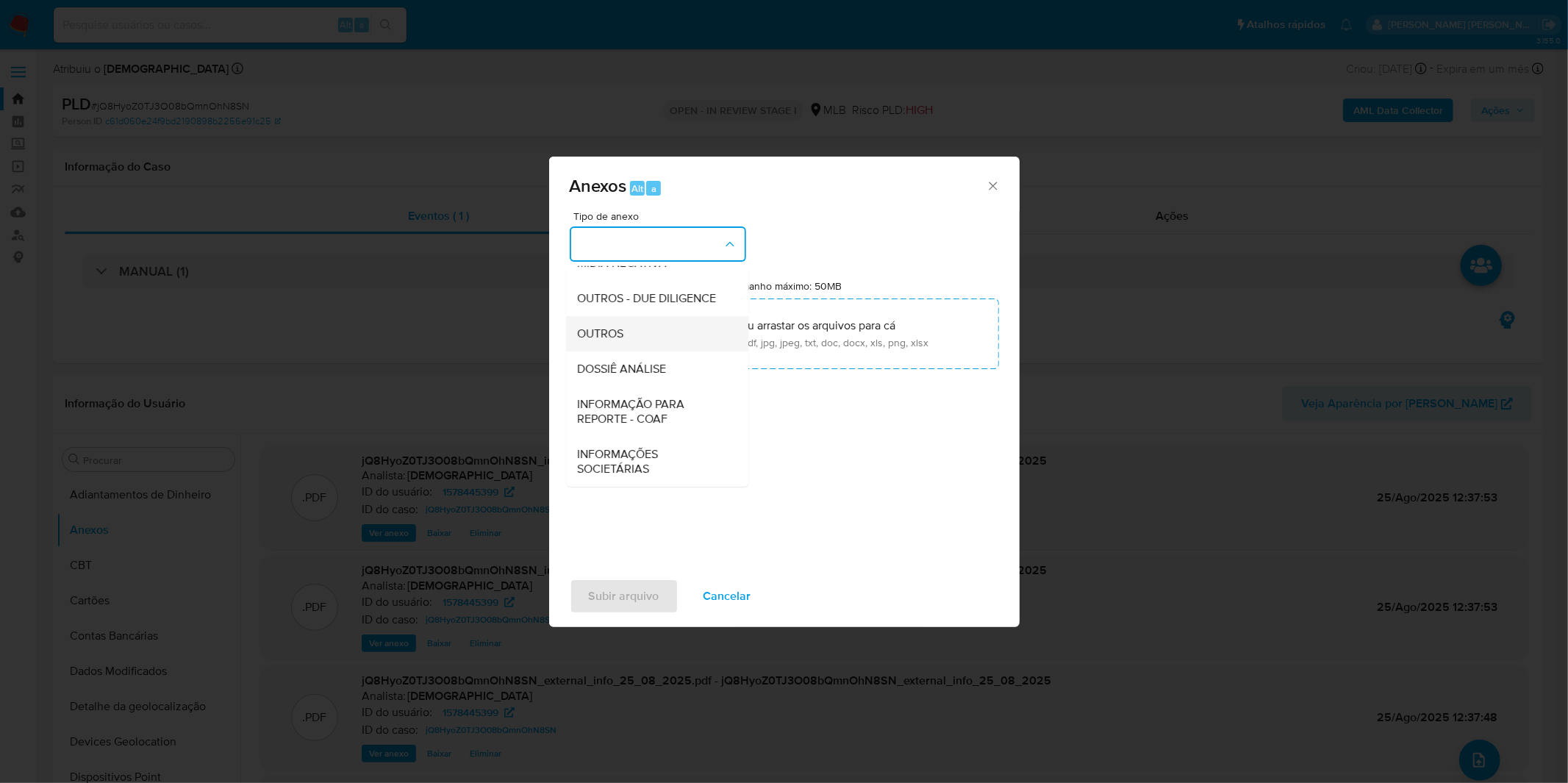
click at [638, 331] on div "OUTROS" at bounding box center [652, 333] width 150 height 35
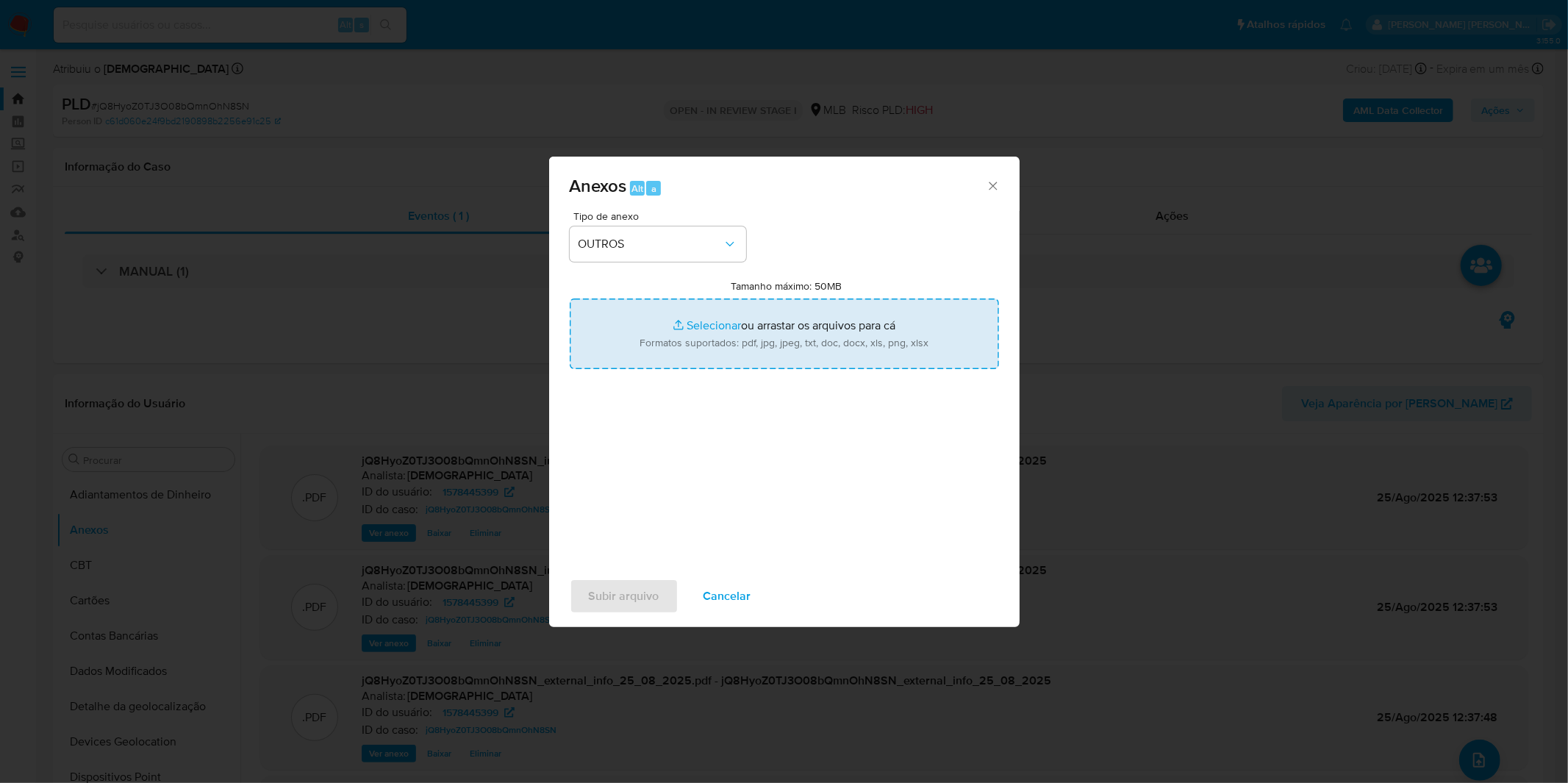
click at [679, 334] on input "Tamanho máximo: 50MB Selecionar arquivos" at bounding box center [784, 333] width 429 height 71
type input "C:\fakepath\Mulan 1578445399_2025_08_18_09_41_55.xlsx"
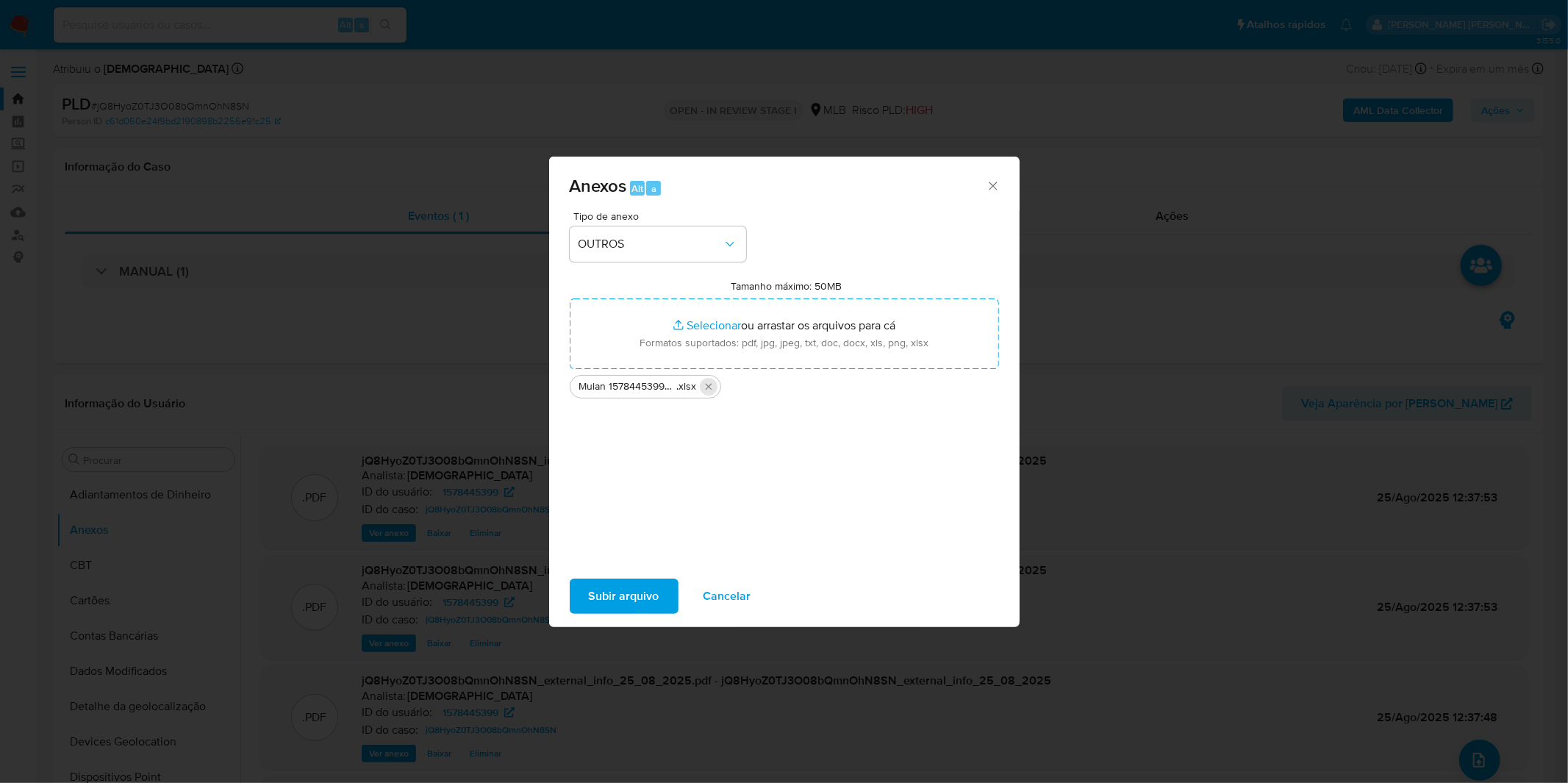
click at [714, 390] on button "Excluir Mulan 1578445399_2025_08_18_09_41_55.xlsx" at bounding box center [709, 387] width 18 height 18
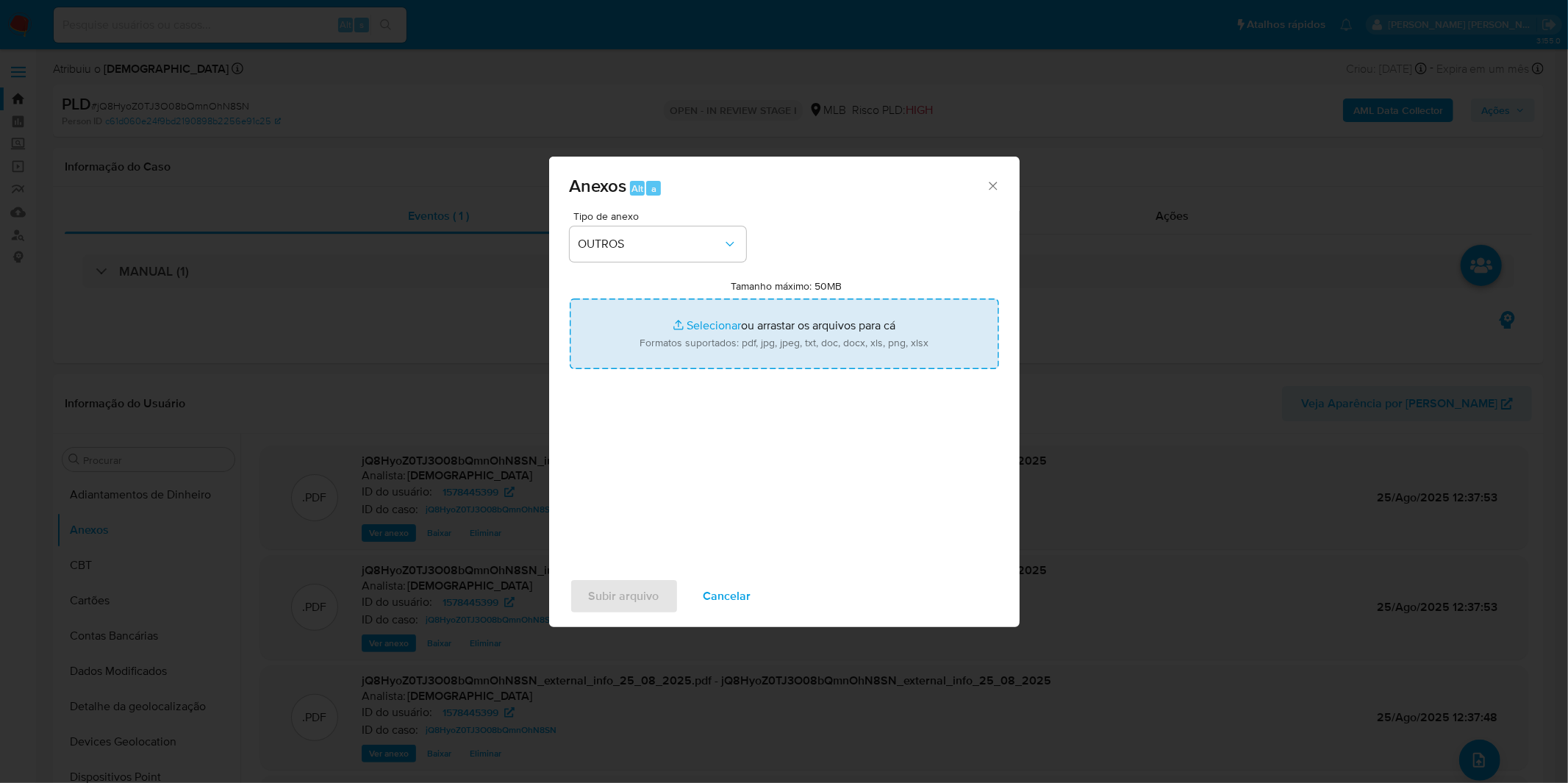
click at [710, 350] on input "Tamanho máximo: 50MB Selecionar arquivos" at bounding box center [784, 333] width 429 height 71
type input "C:\fakepath\DECLINIO SAR - CNPJ 50818542000144 - ROYALTY OFICIAL LTDA.pdf"
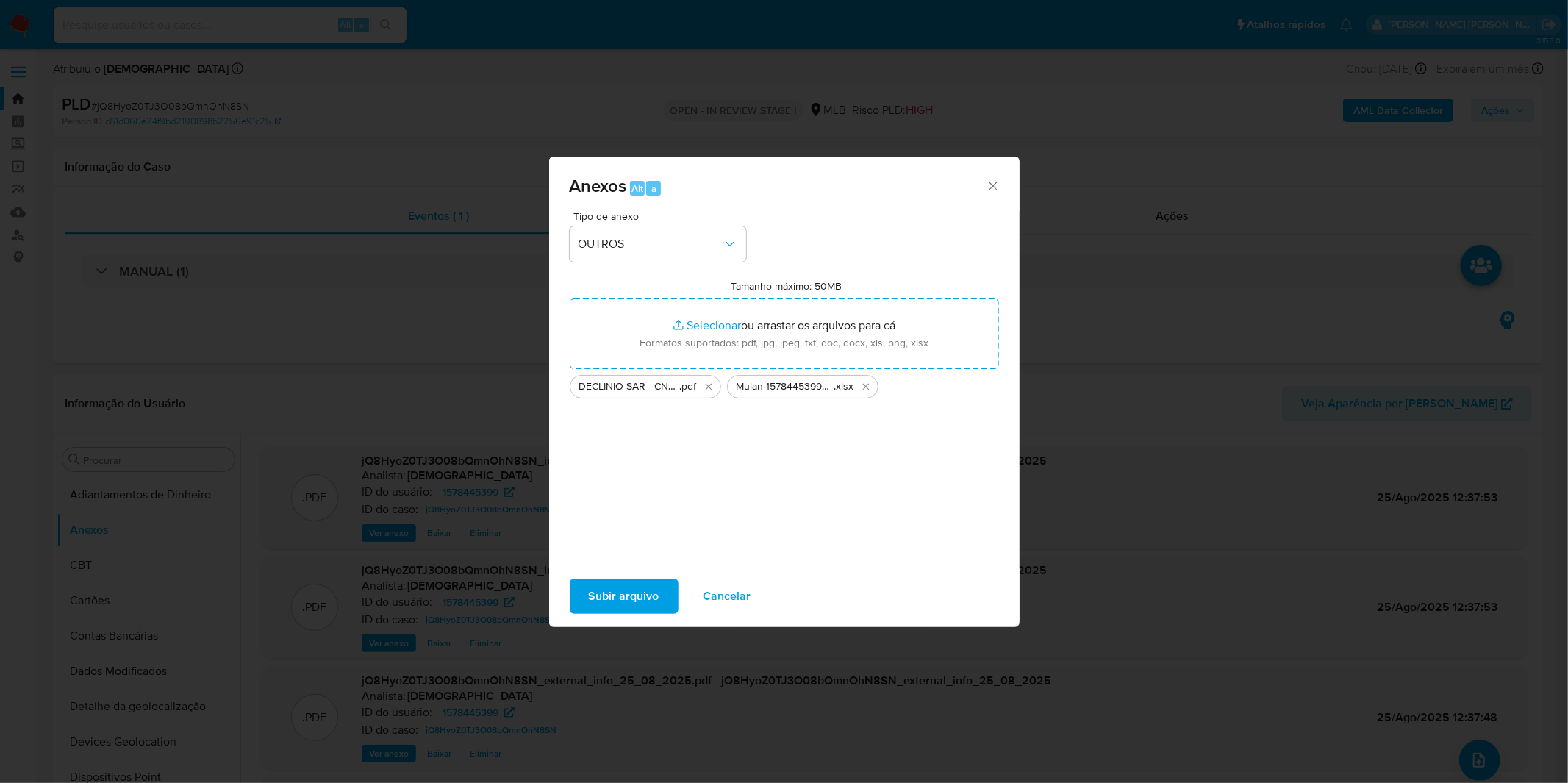
click at [650, 591] on span "Subir arquivo" at bounding box center [624, 596] width 71 height 33
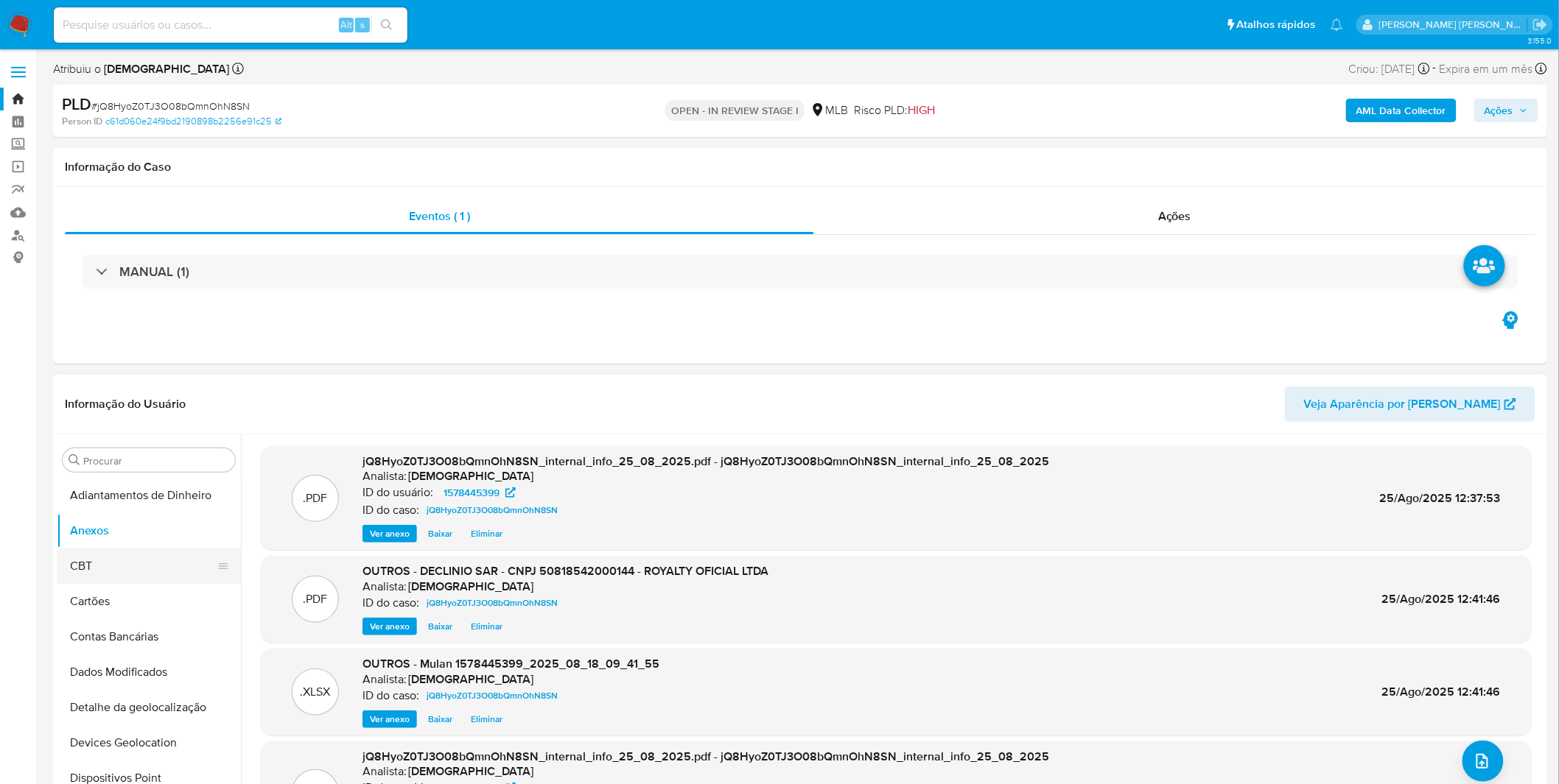
click at [170, 570] on button "CBT" at bounding box center [142, 565] width 172 height 35
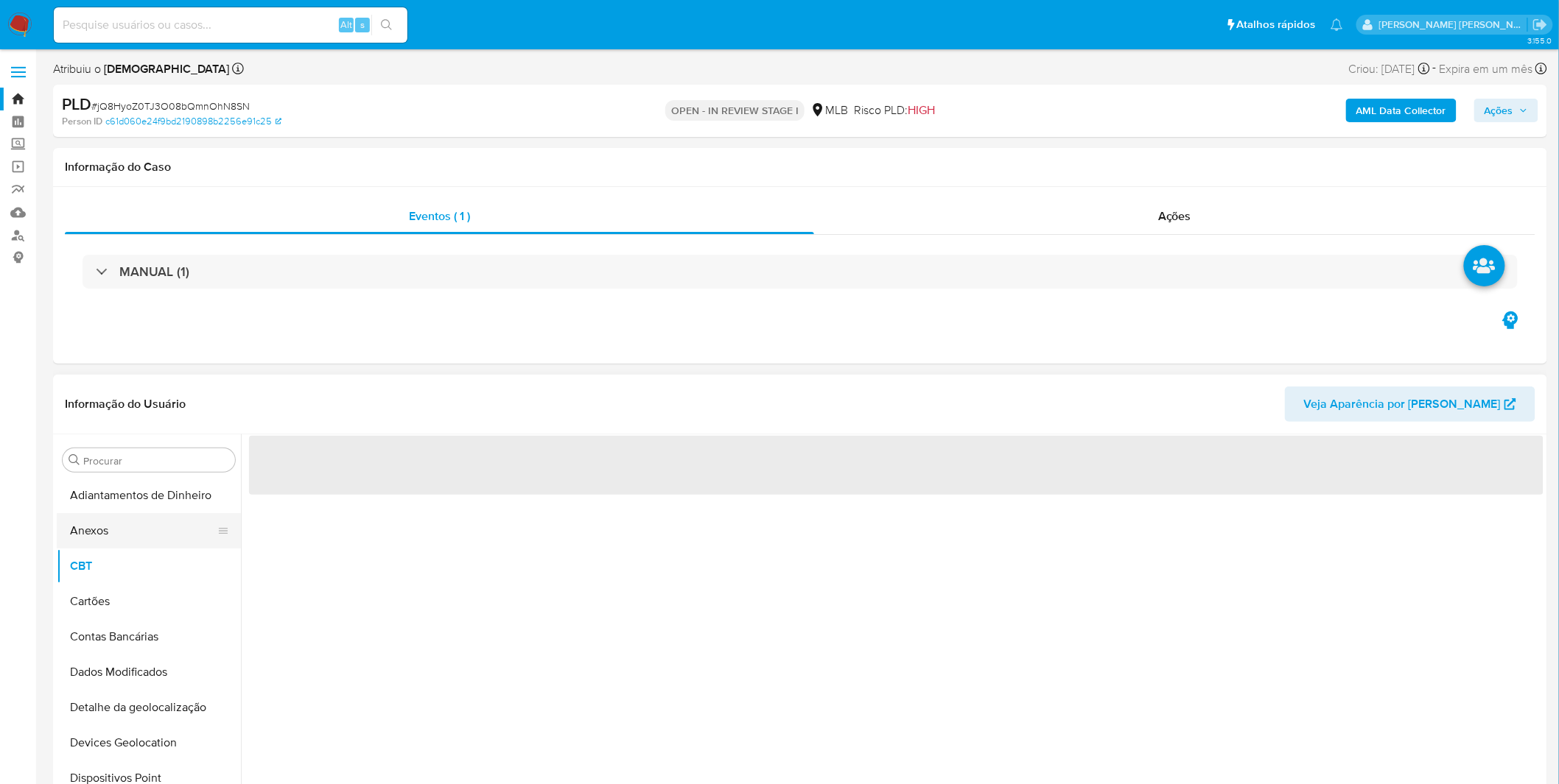
click at [147, 525] on button "Anexos" at bounding box center [142, 530] width 172 height 35
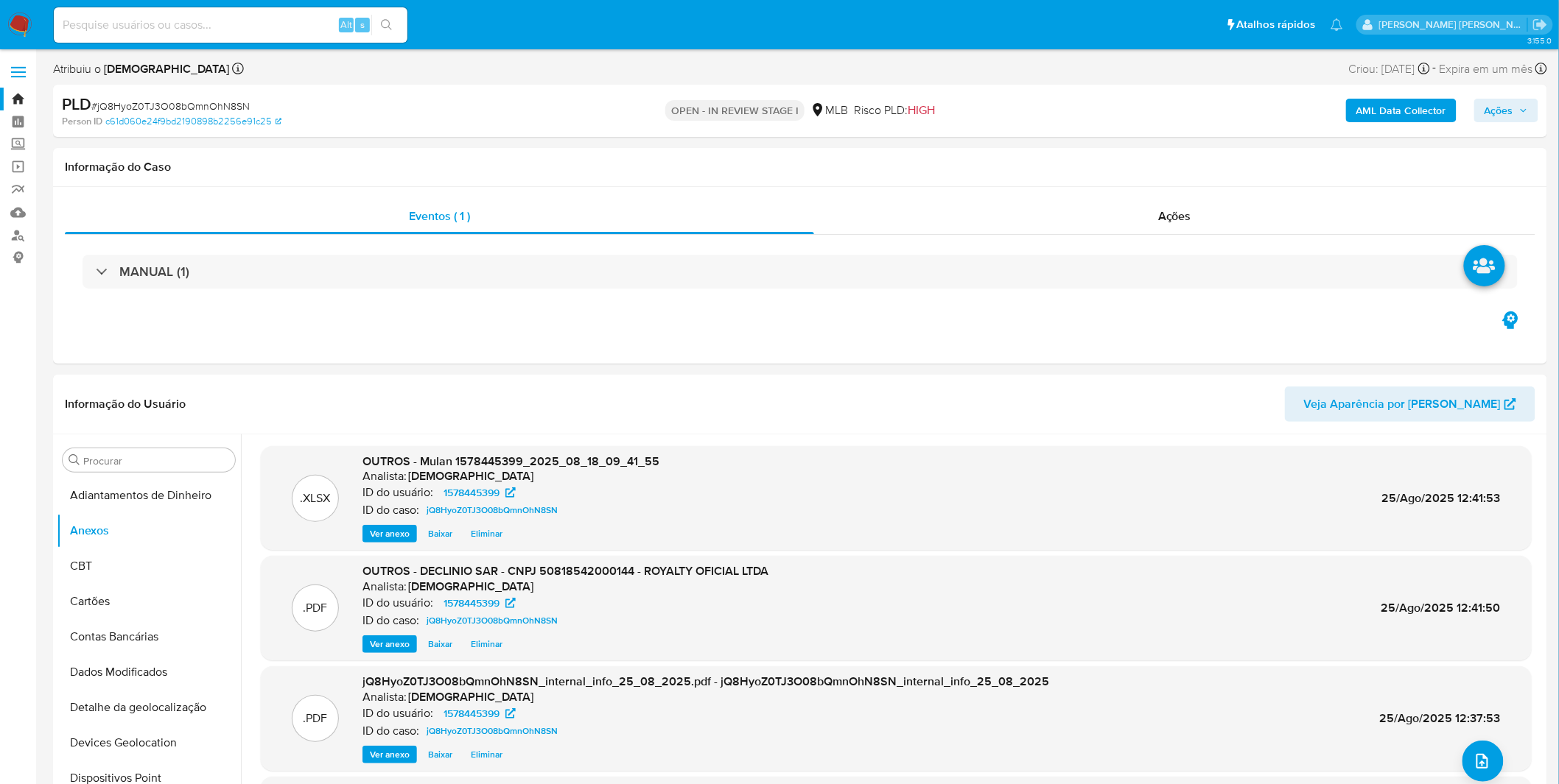
drag, startPoint x: 1491, startPoint y: 111, endPoint x: 1481, endPoint y: 117, distance: 11.7
click at [1491, 110] on span "Ações" at bounding box center [1498, 110] width 29 height 24
click at [1492, 110] on span "Ações" at bounding box center [1498, 110] width 29 height 24
click at [1474, 110] on div "AML Data Collector Ações" at bounding box center [1294, 111] width 488 height 34
click at [1493, 99] on span "Ações" at bounding box center [1498, 110] width 29 height 24
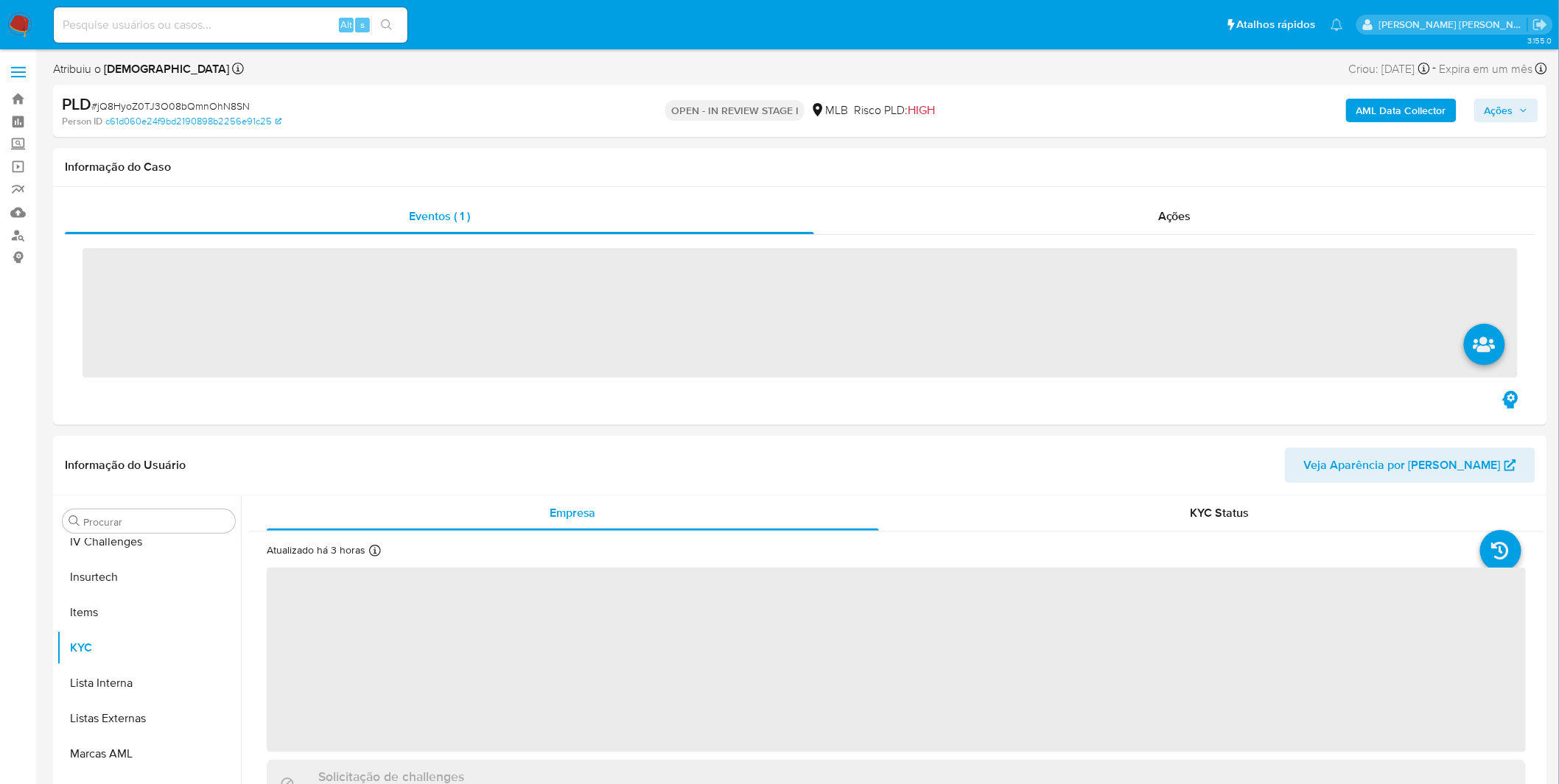
scroll to position [657, 0]
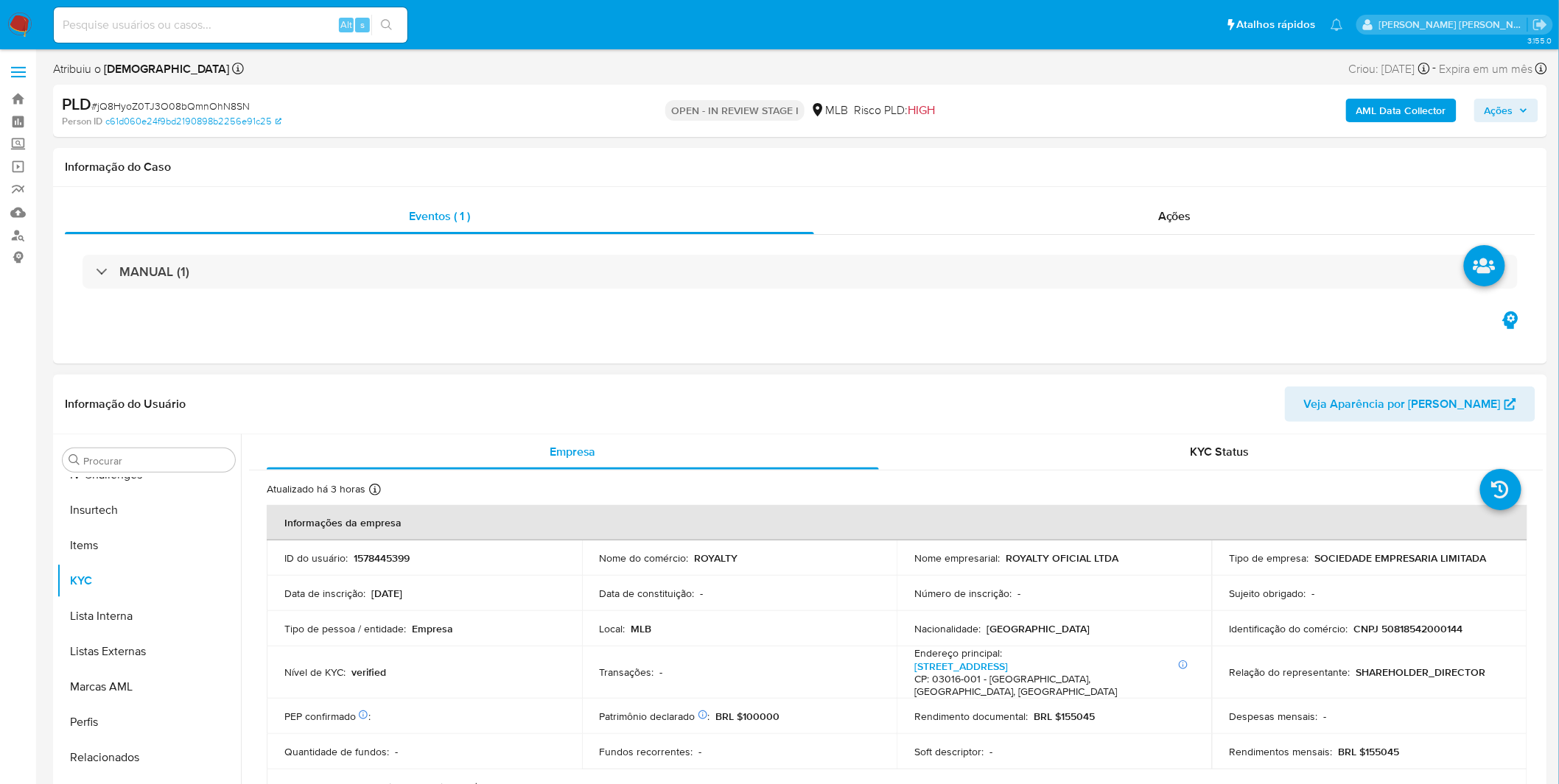
select select "10"
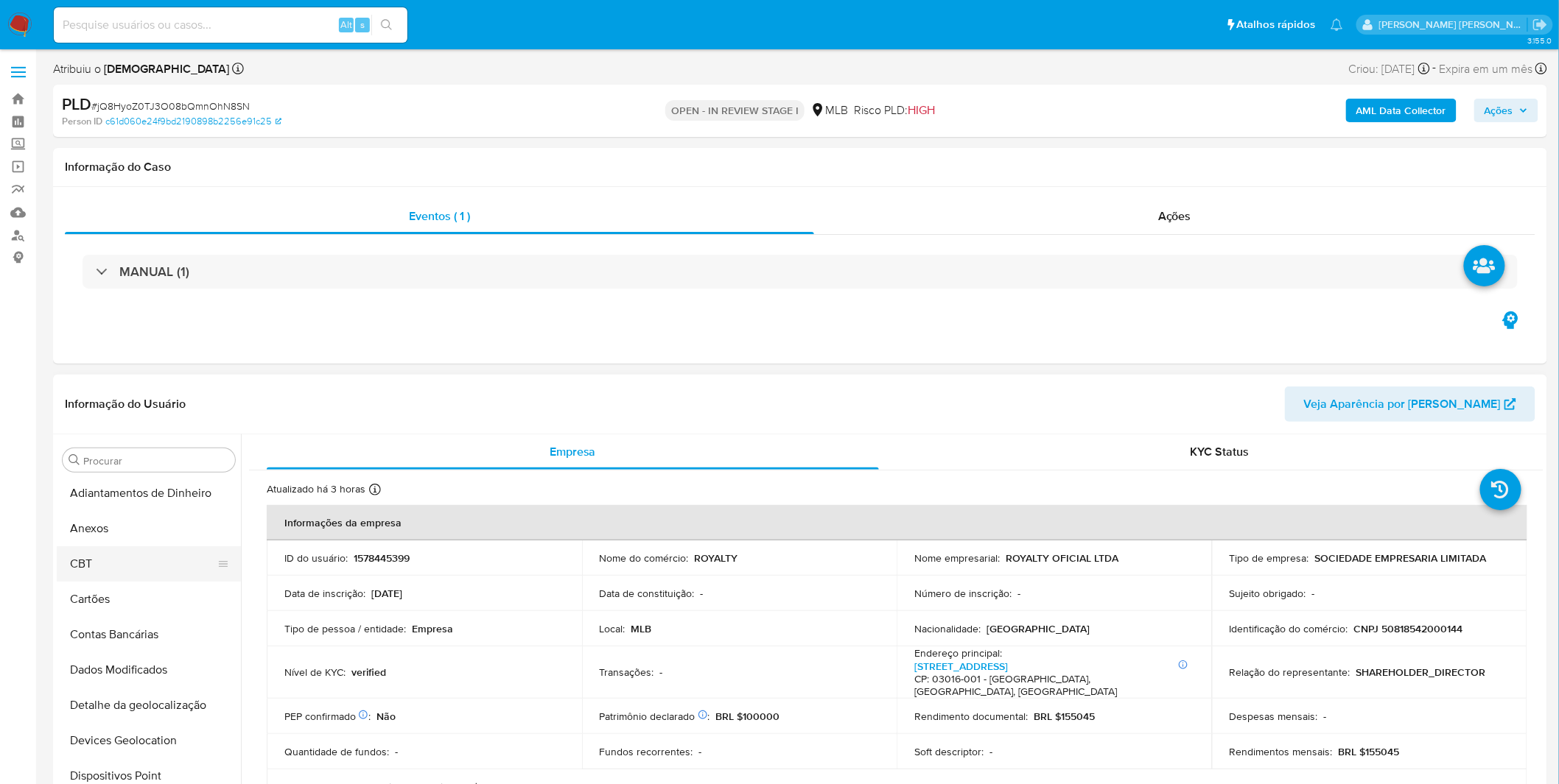
scroll to position [0, 0]
click at [140, 546] on button "Anexos" at bounding box center [142, 530] width 172 height 35
